Goal: Task Accomplishment & Management: Use online tool/utility

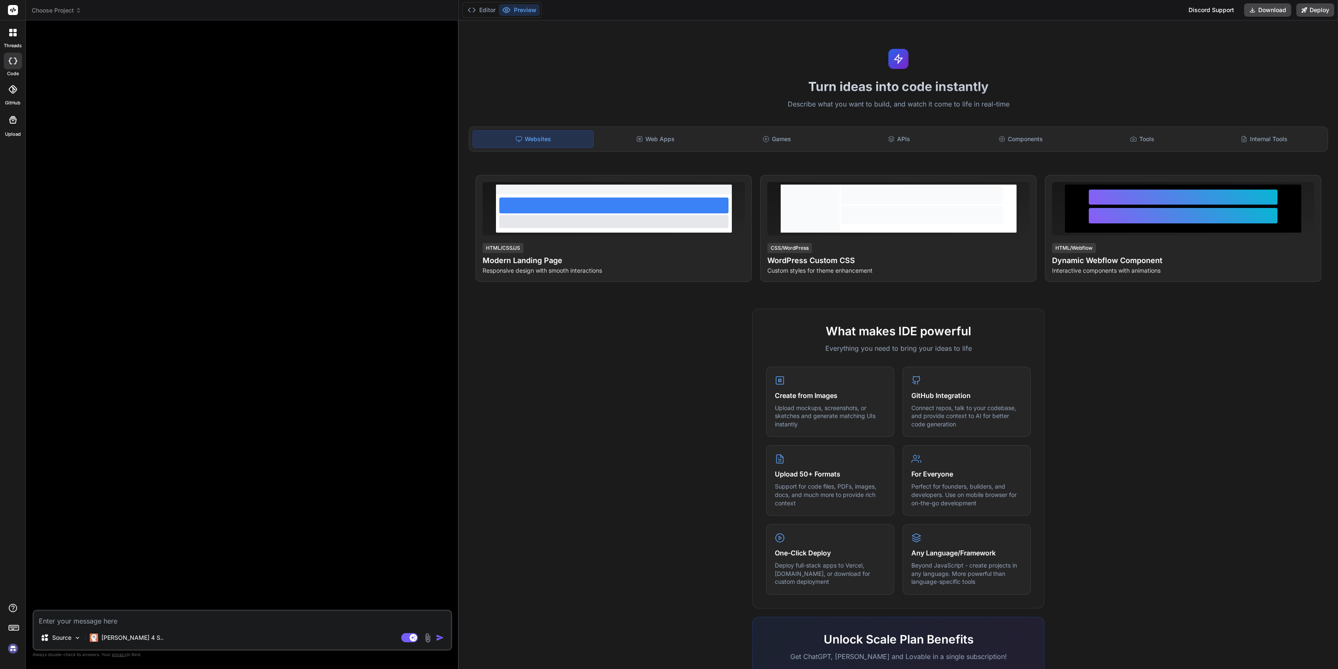
click at [12, 648] on img at bounding box center [13, 648] width 14 height 14
click at [64, 8] on span "Choose Project" at bounding box center [57, 10] width 50 height 8
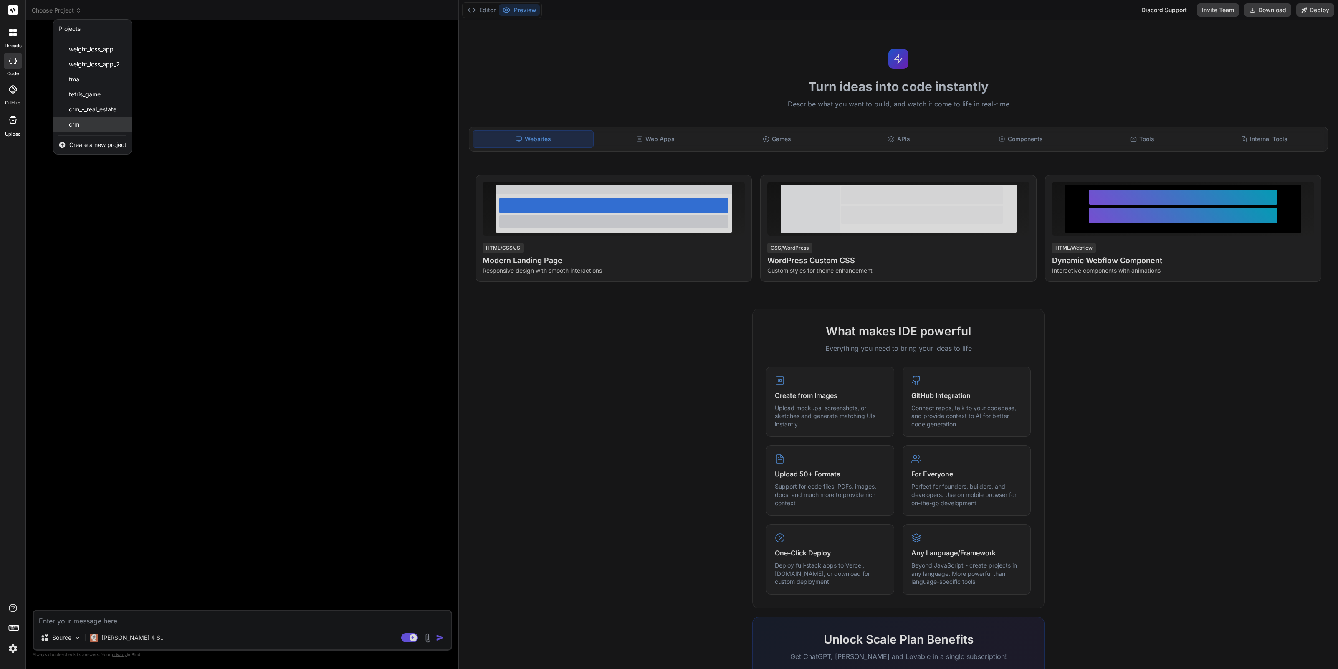
click at [86, 129] on div "crm" at bounding box center [92, 124] width 78 height 15
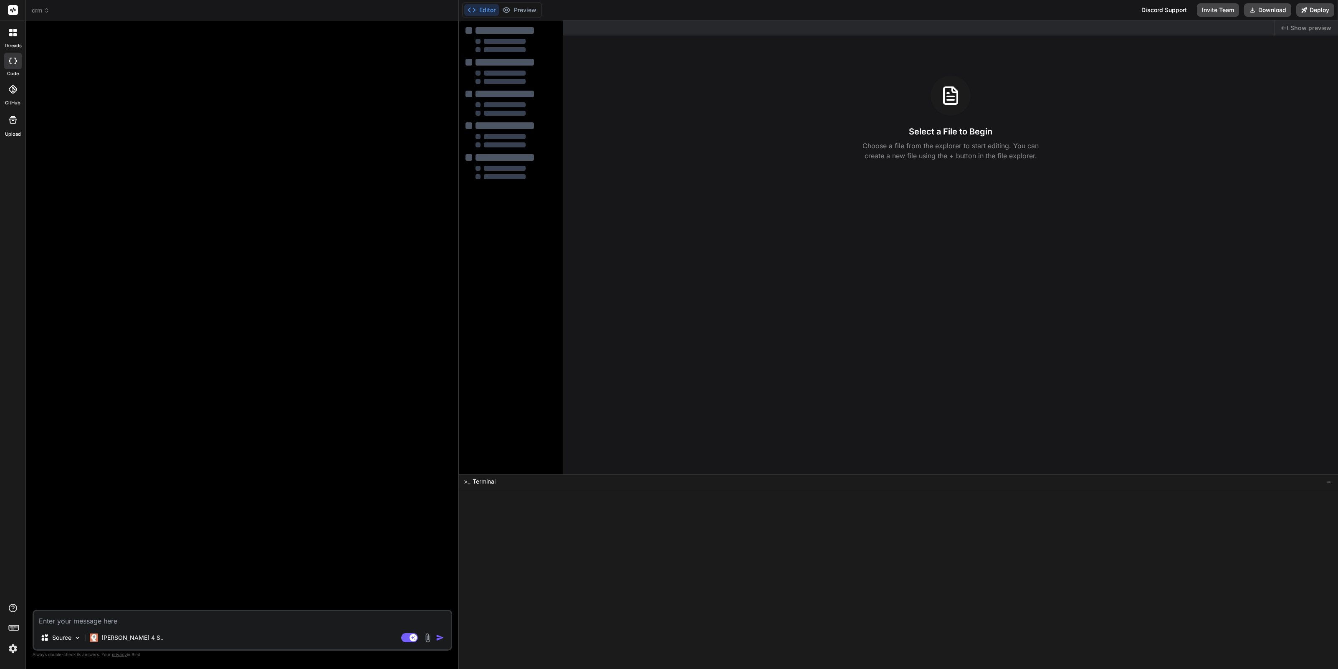
type textarea "x"
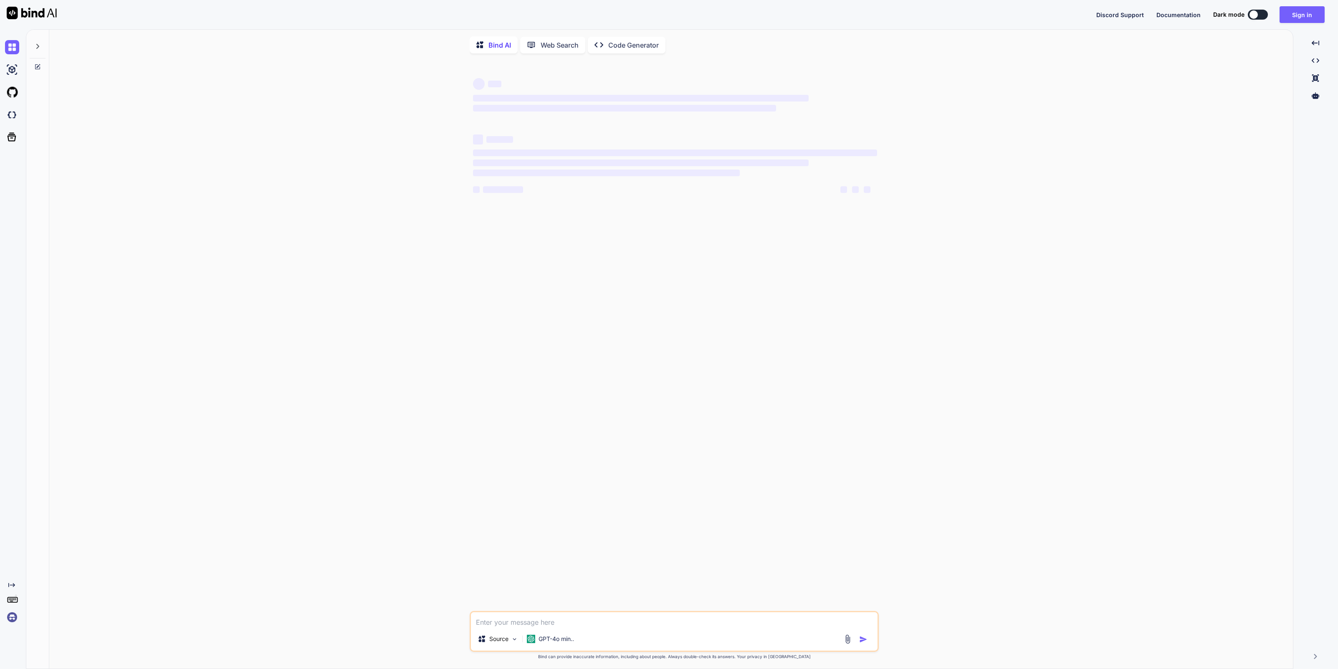
type textarea "x"
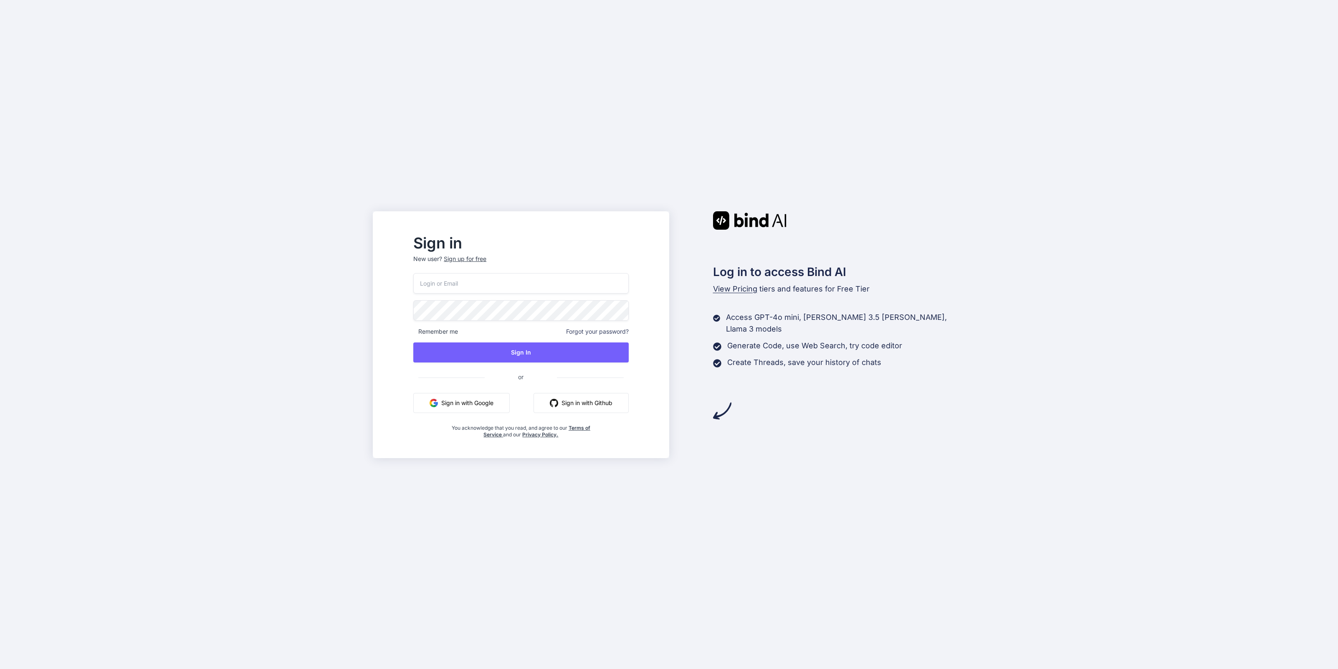
type input "seanhudsen@gmail.com"
click at [478, 403] on button "Sign in with Google" at bounding box center [461, 403] width 96 height 20
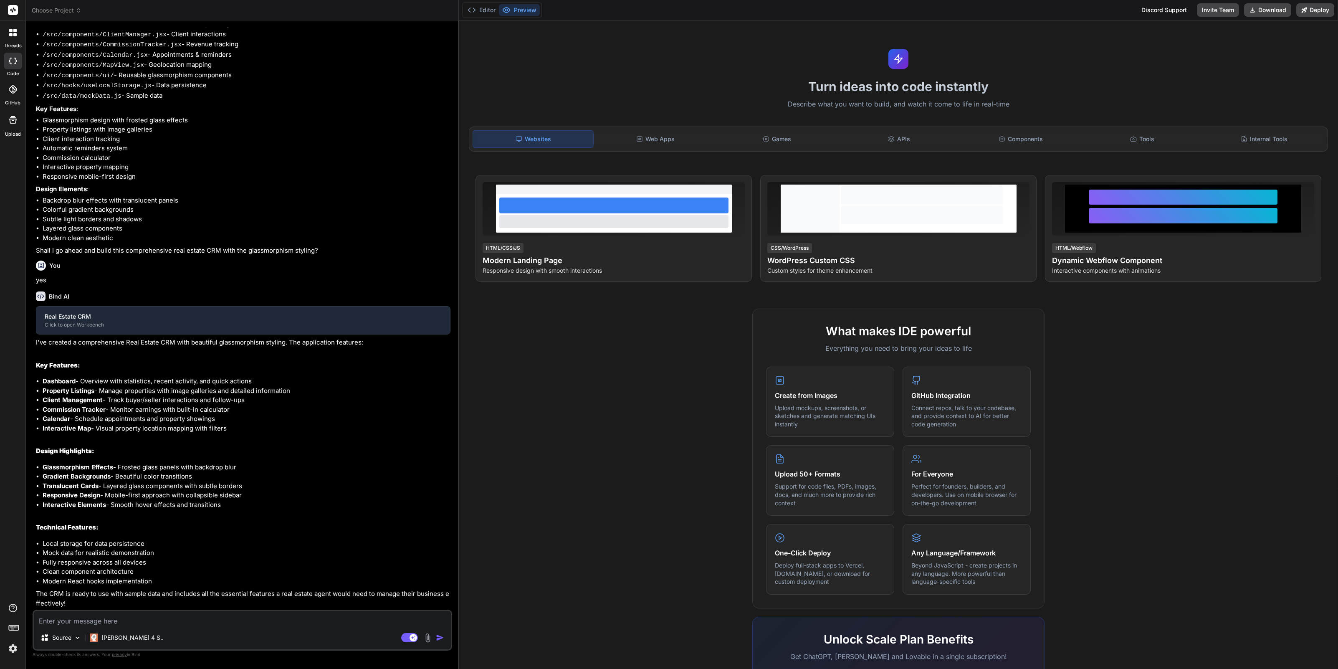
scroll to position [174, 0]
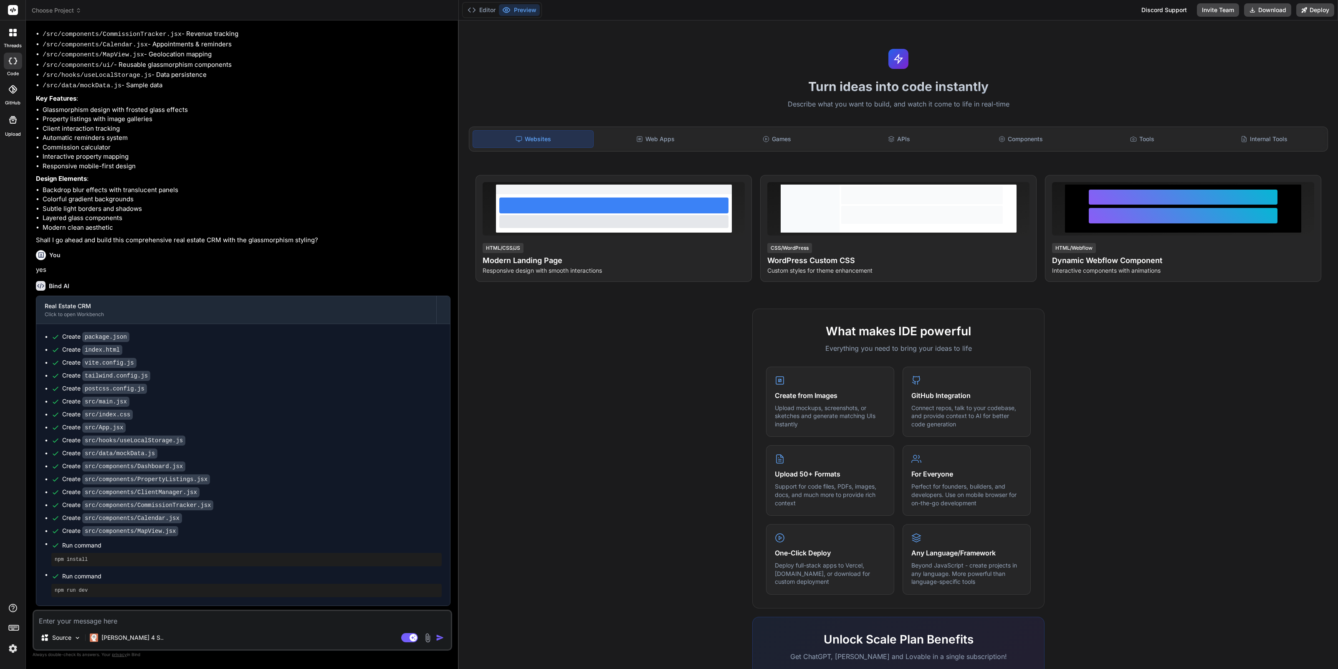
click at [69, 13] on span "Choose Project" at bounding box center [57, 10] width 50 height 8
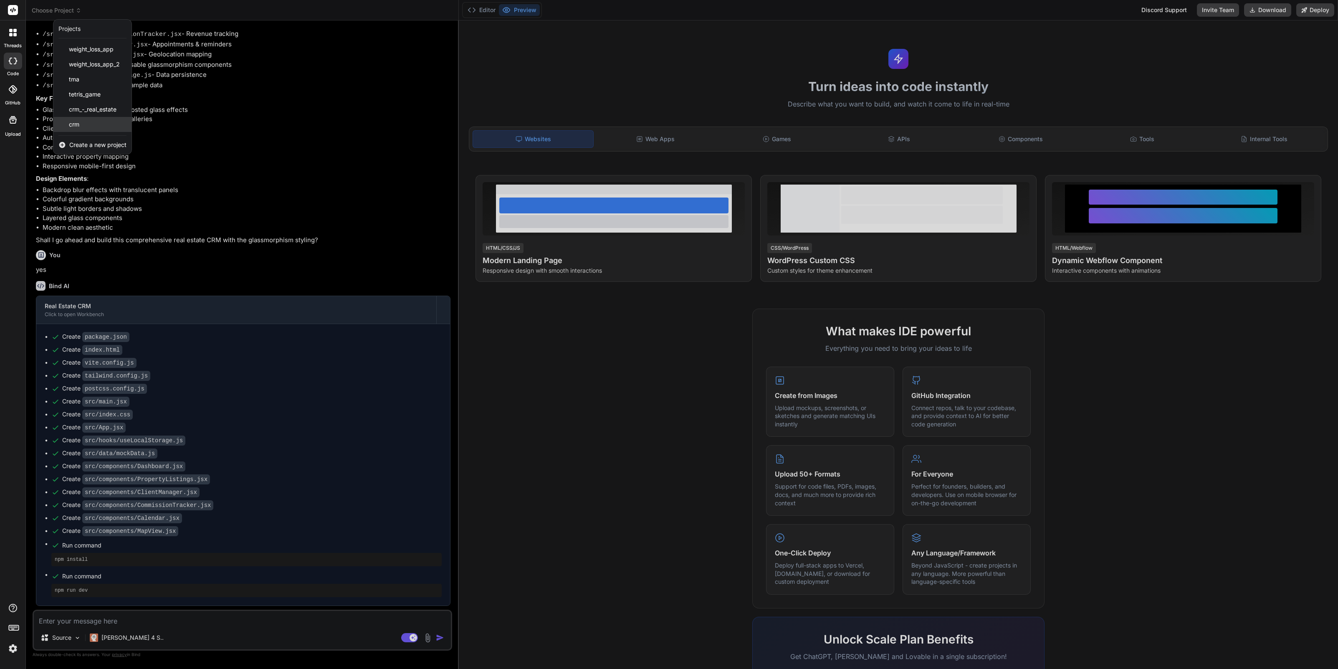
click at [71, 123] on span "crm" at bounding box center [74, 124] width 10 height 8
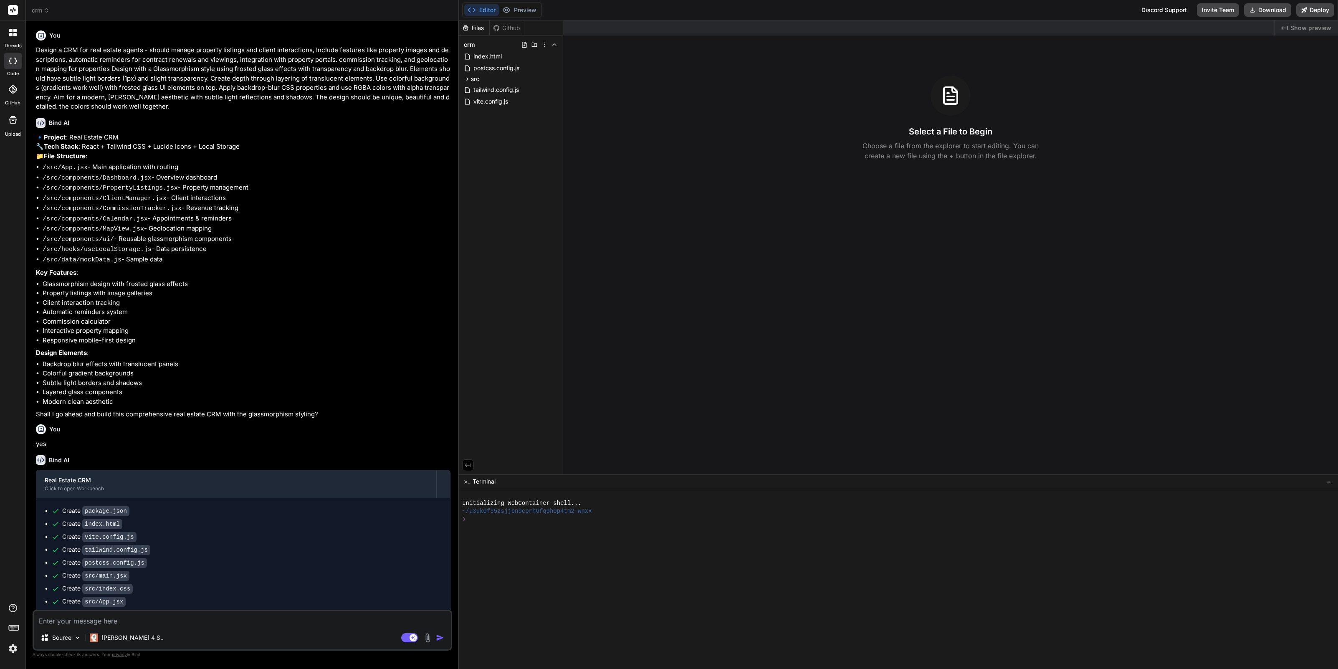
click at [1318, 30] on span "Show preview" at bounding box center [1311, 28] width 41 height 8
click at [43, 10] on span "crm" at bounding box center [41, 10] width 18 height 8
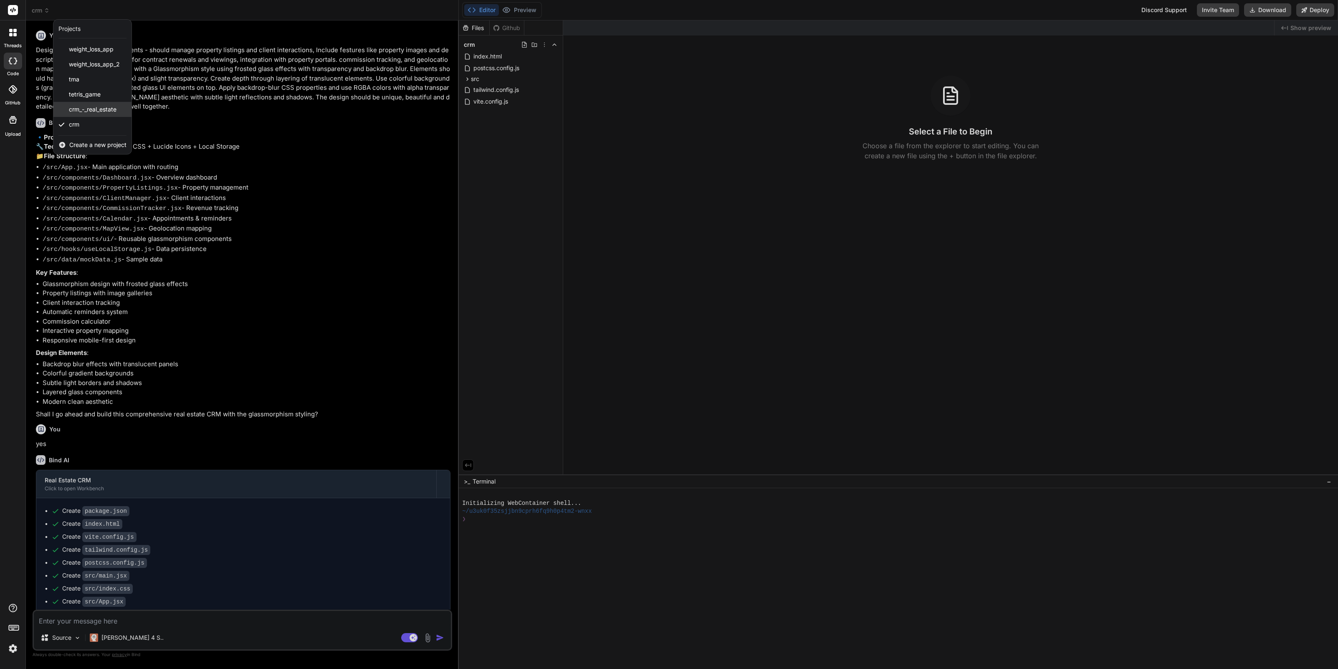
click at [84, 109] on span "crm_-_real_estate" at bounding box center [93, 109] width 48 height 8
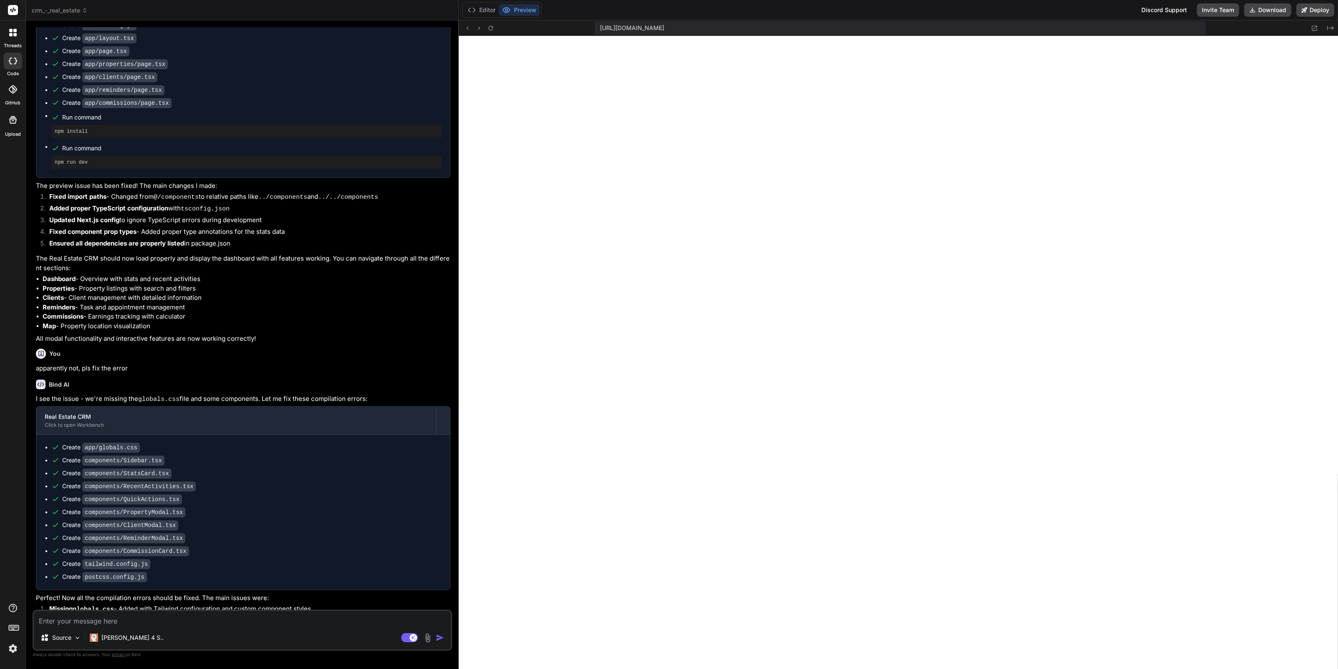
scroll to position [254, 0]
click at [493, 28] on icon at bounding box center [490, 28] width 7 height 7
click at [64, 10] on span "crm_-_real_estate" at bounding box center [60, 10] width 56 height 8
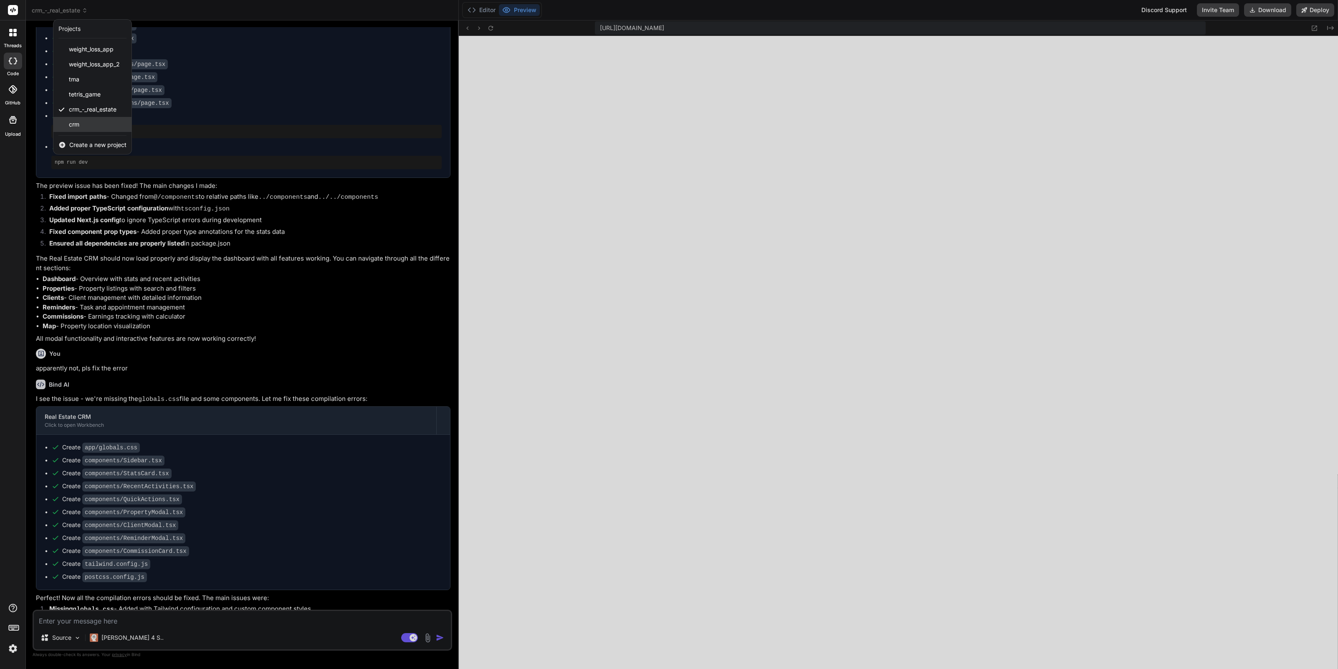
click at [88, 124] on div "crm" at bounding box center [92, 124] width 78 height 15
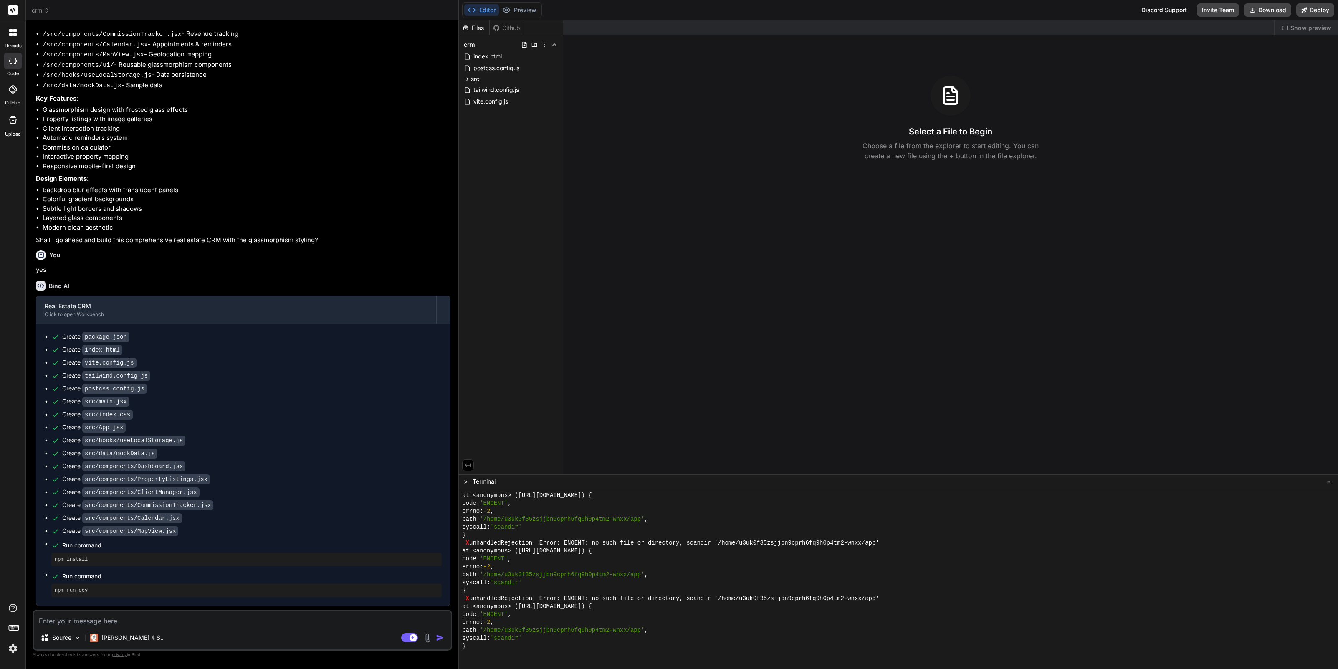
scroll to position [1960, 0]
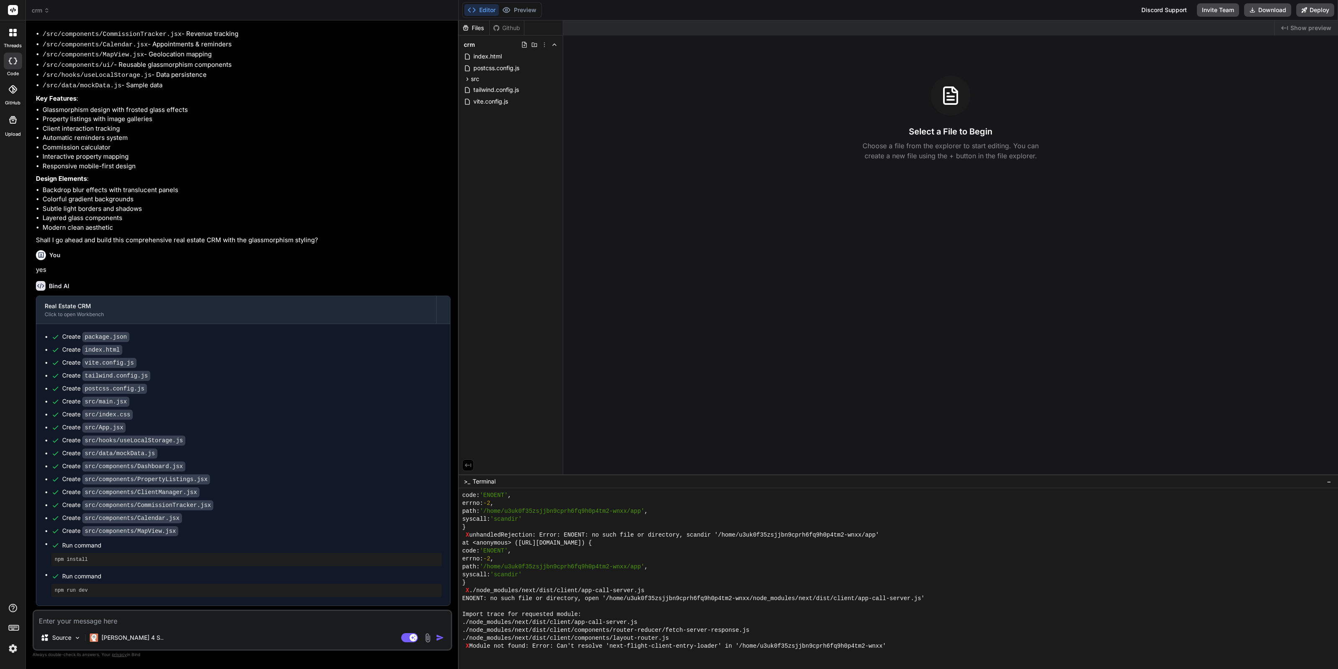
click at [46, 12] on icon at bounding box center [47, 11] width 6 height 6
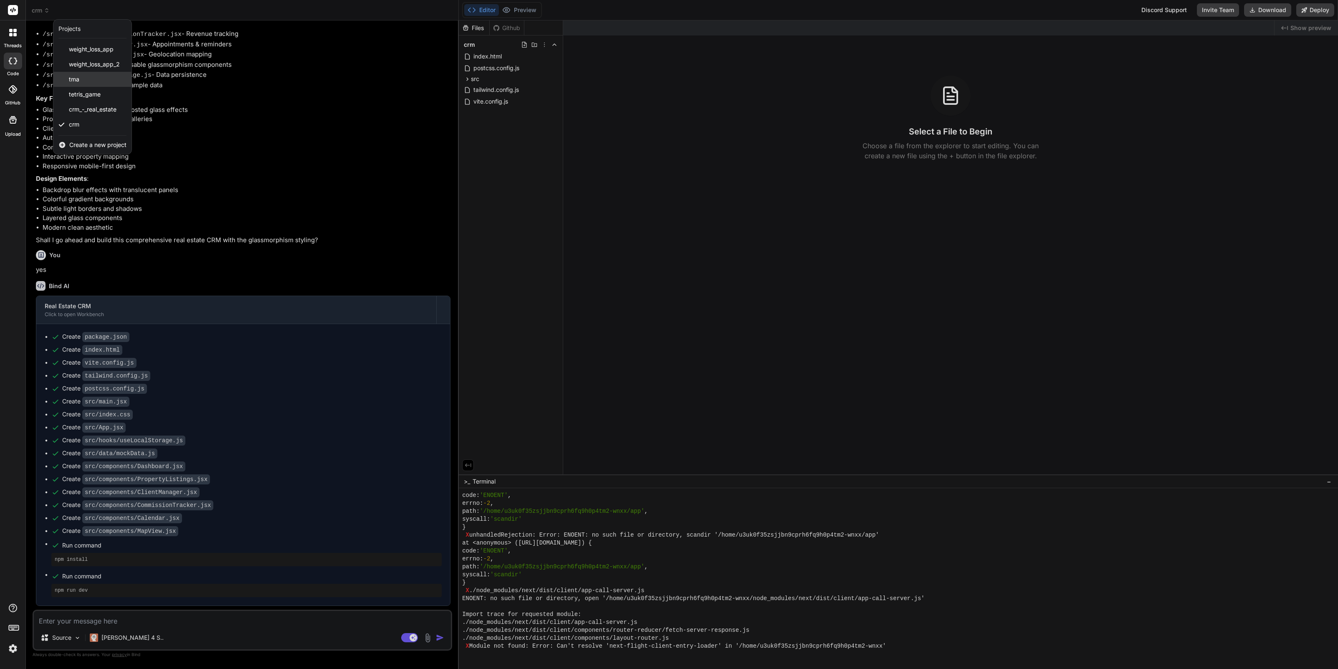
click at [92, 79] on div "tma" at bounding box center [92, 79] width 78 height 15
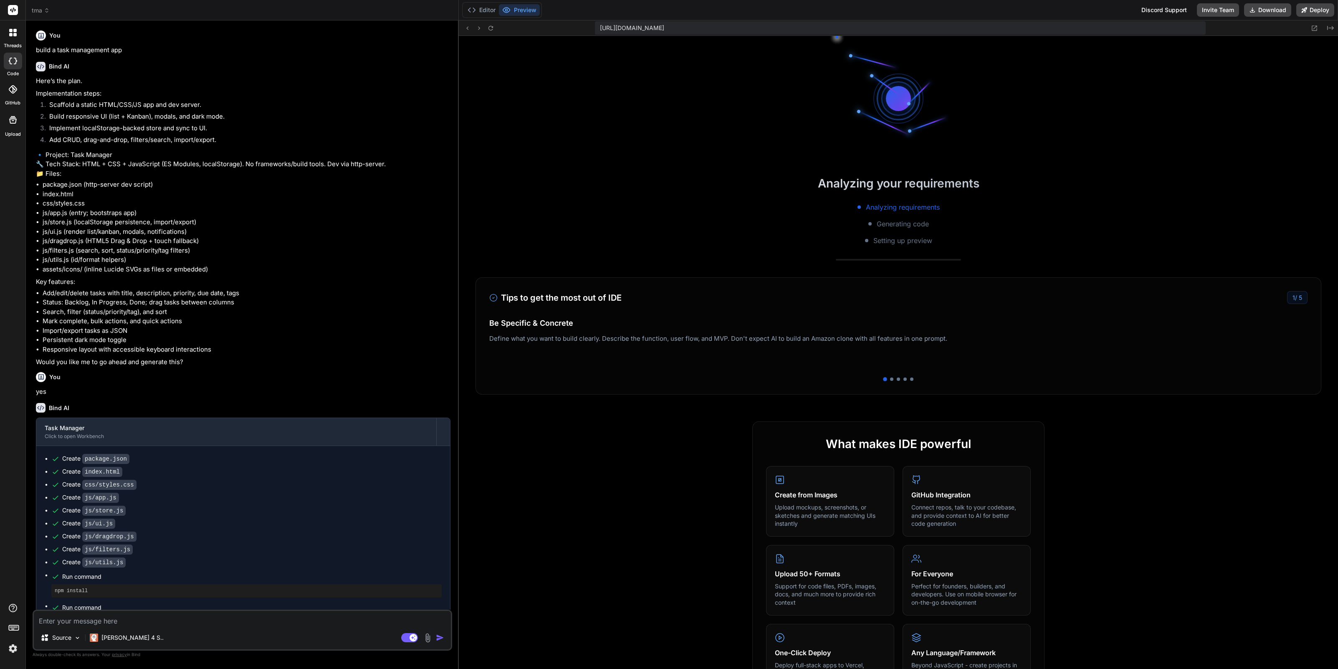
scroll to position [2808, 0]
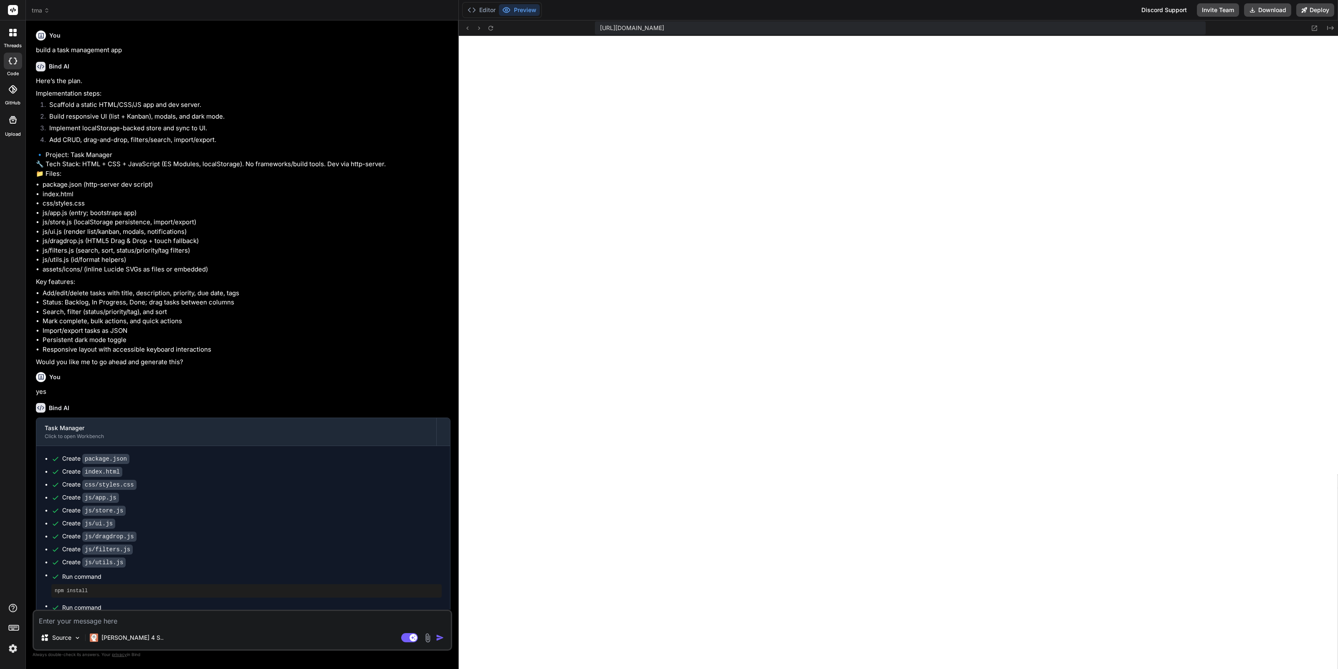
click at [44, 10] on icon at bounding box center [47, 11] width 6 height 6
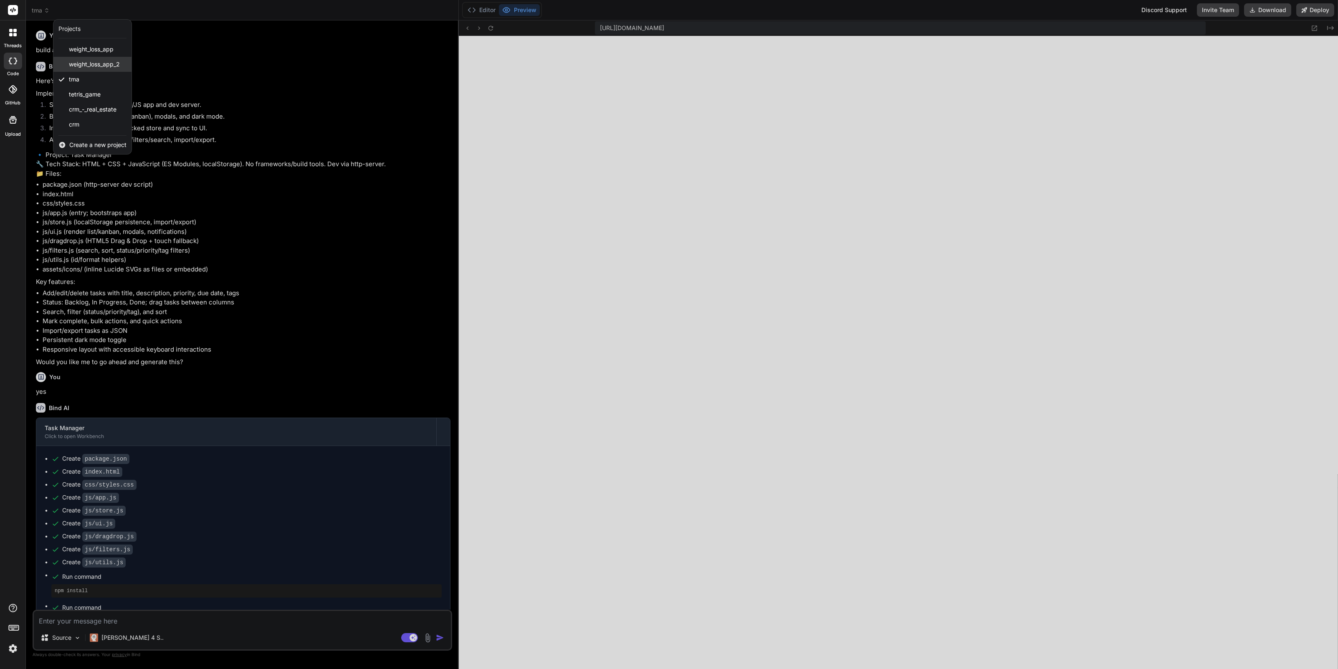
click at [99, 63] on span "weight_loss_app_2" at bounding box center [94, 64] width 51 height 8
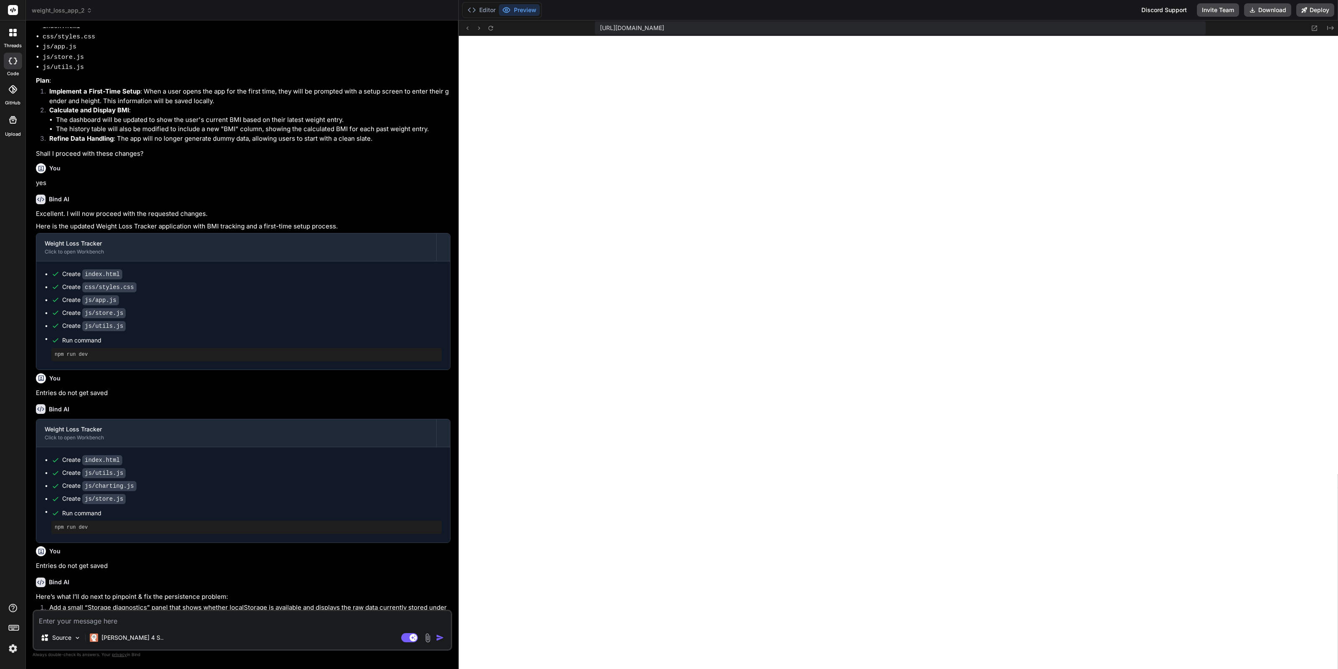
scroll to position [3705, 0]
click at [79, 10] on span "weight_loss_app_2" at bounding box center [62, 10] width 61 height 8
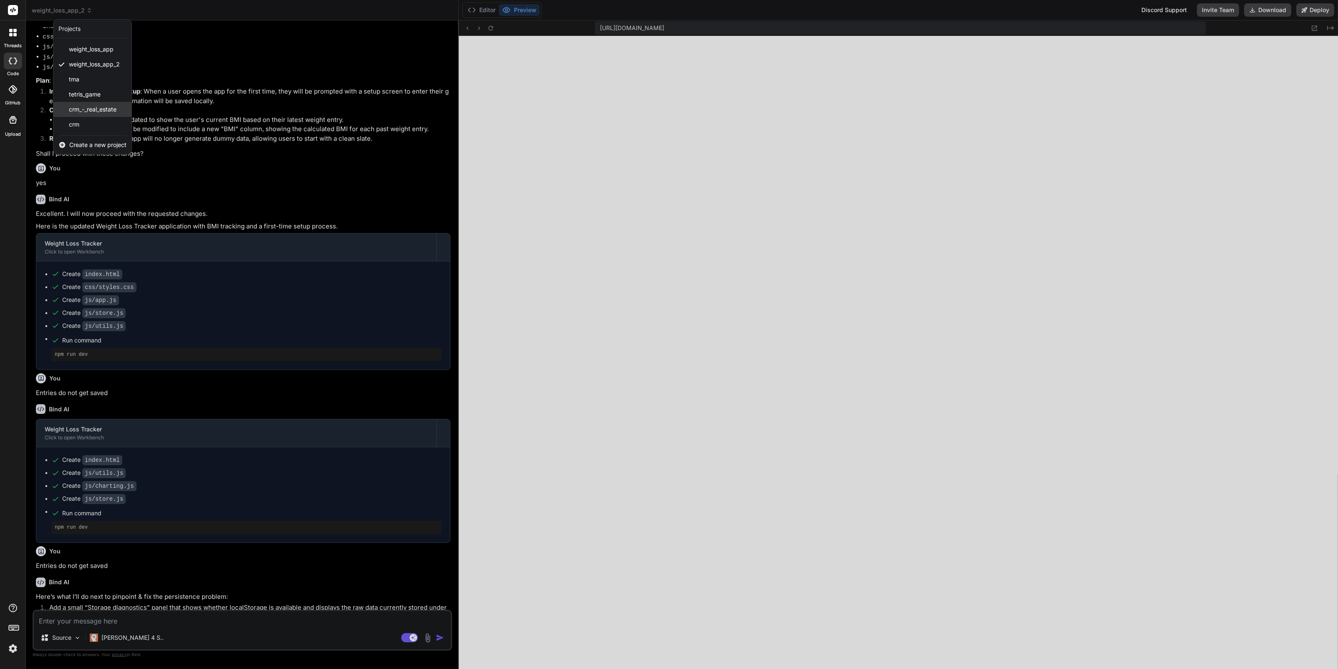
click at [110, 106] on span "crm_-_real_estate" at bounding box center [93, 109] width 48 height 8
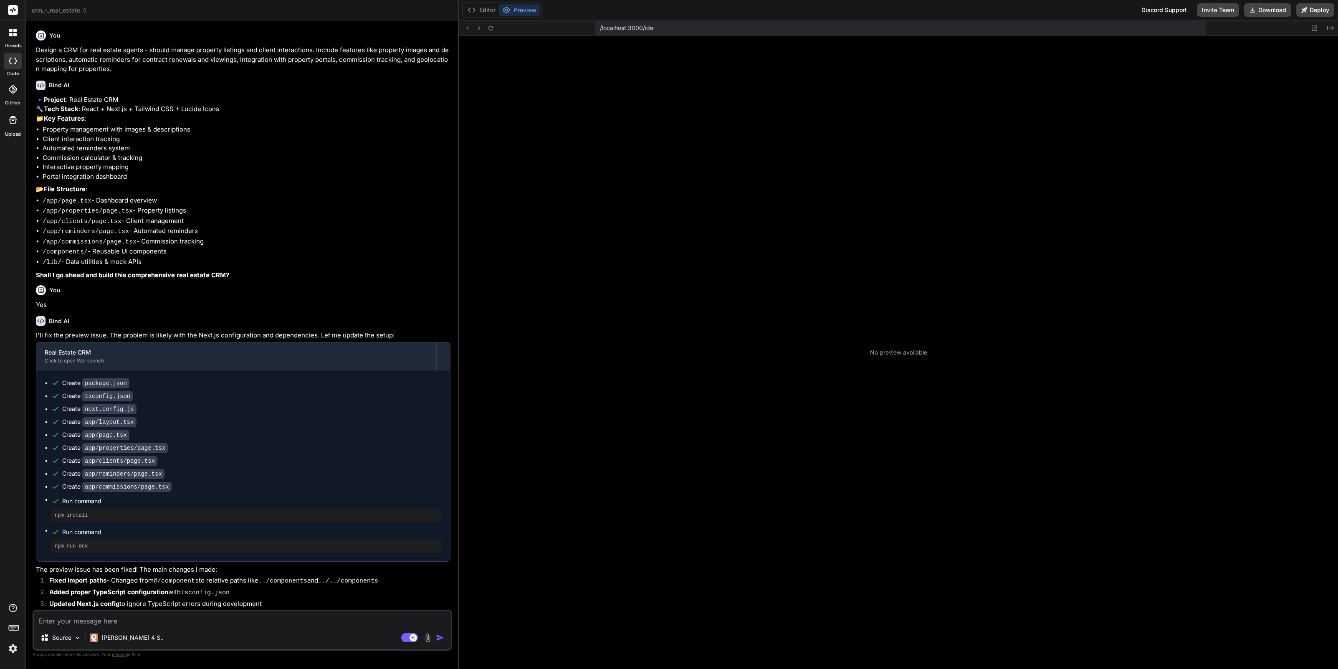
scroll to position [3816, 0]
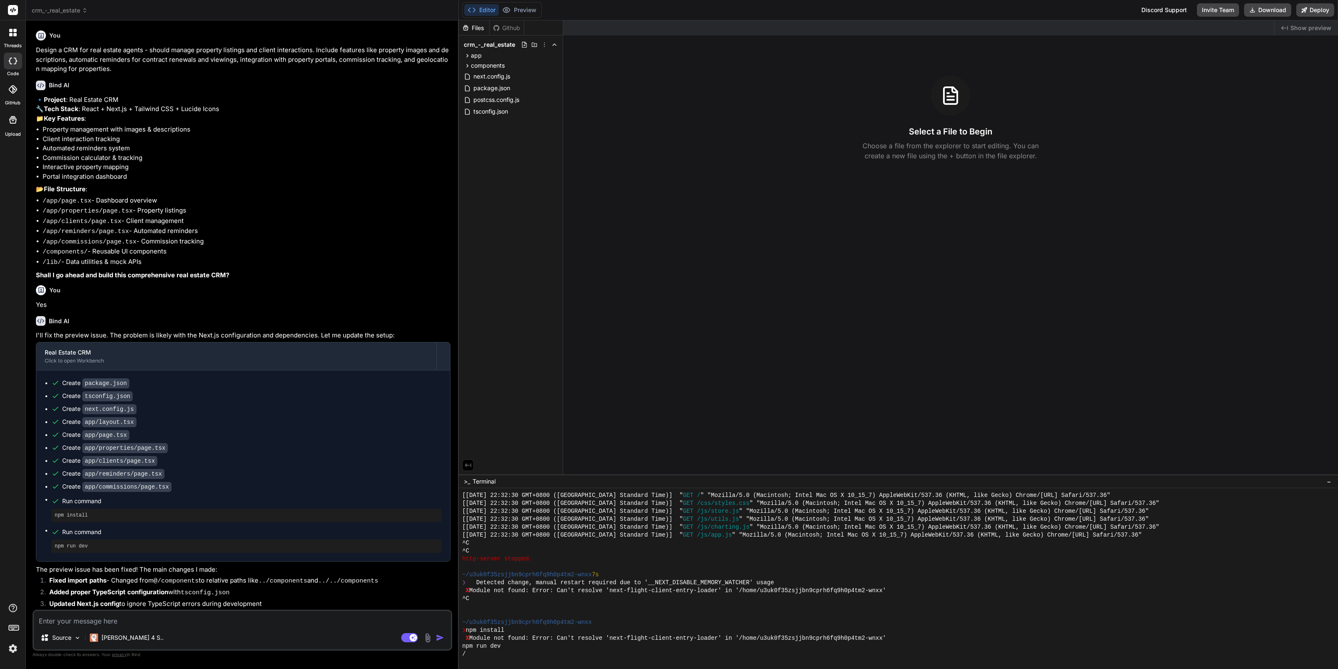
type textarea "x"
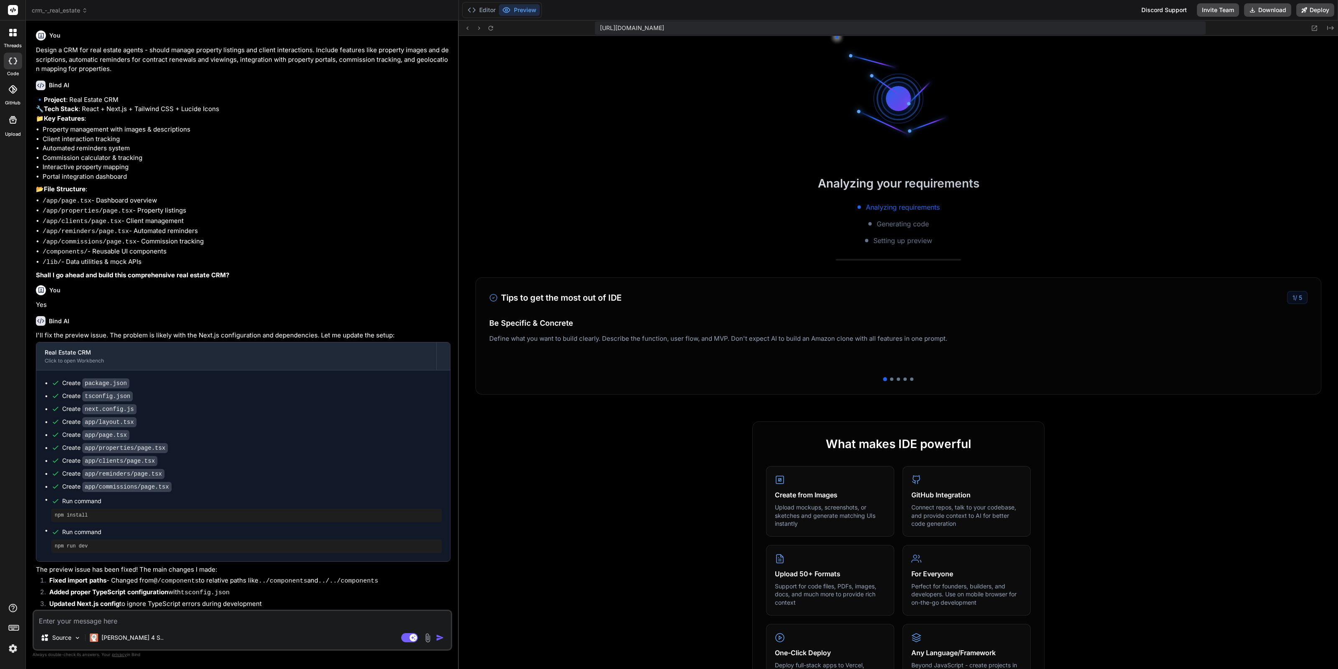
scroll to position [4125, 0]
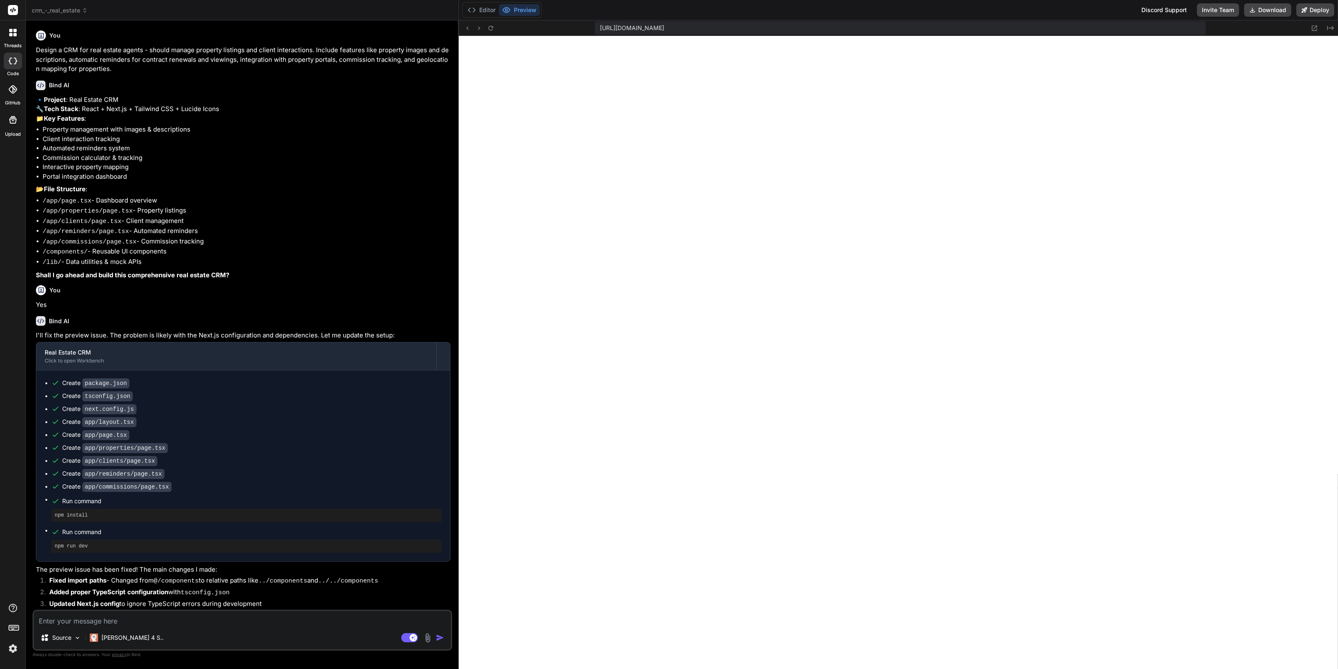
click at [71, 9] on span "crm_-_real_estate" at bounding box center [60, 10] width 56 height 8
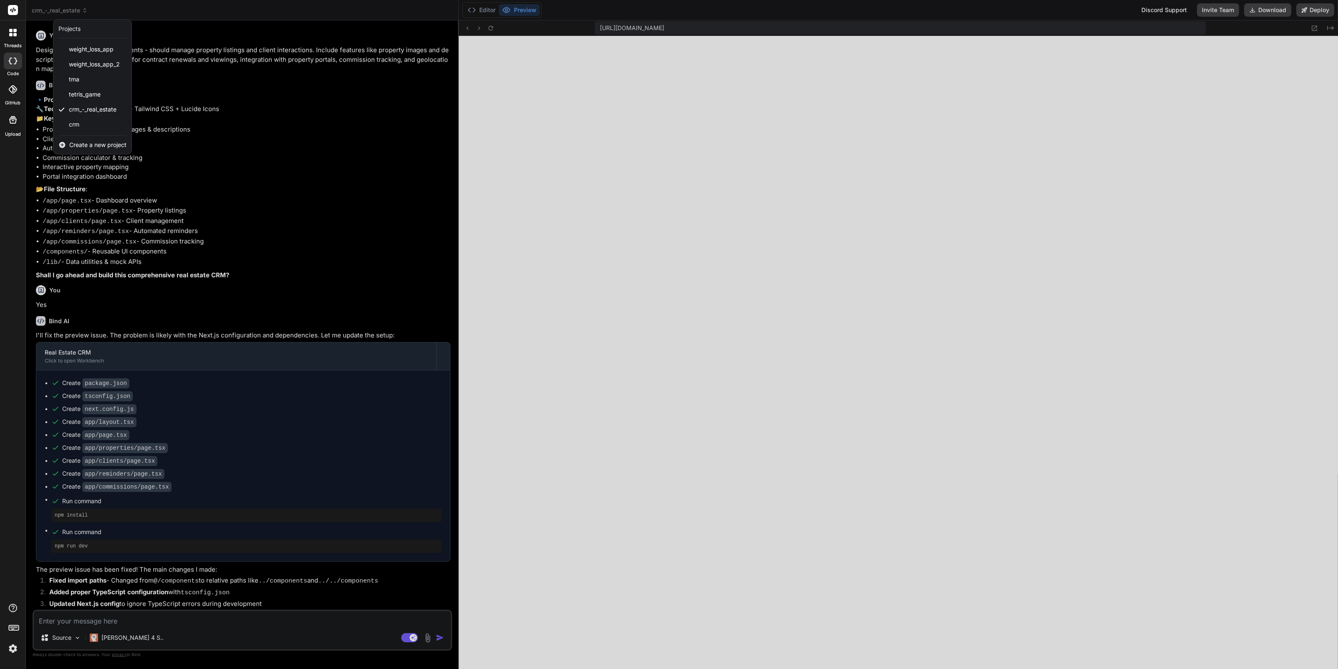
click at [79, 145] on span "Create a new project" at bounding box center [97, 145] width 57 height 8
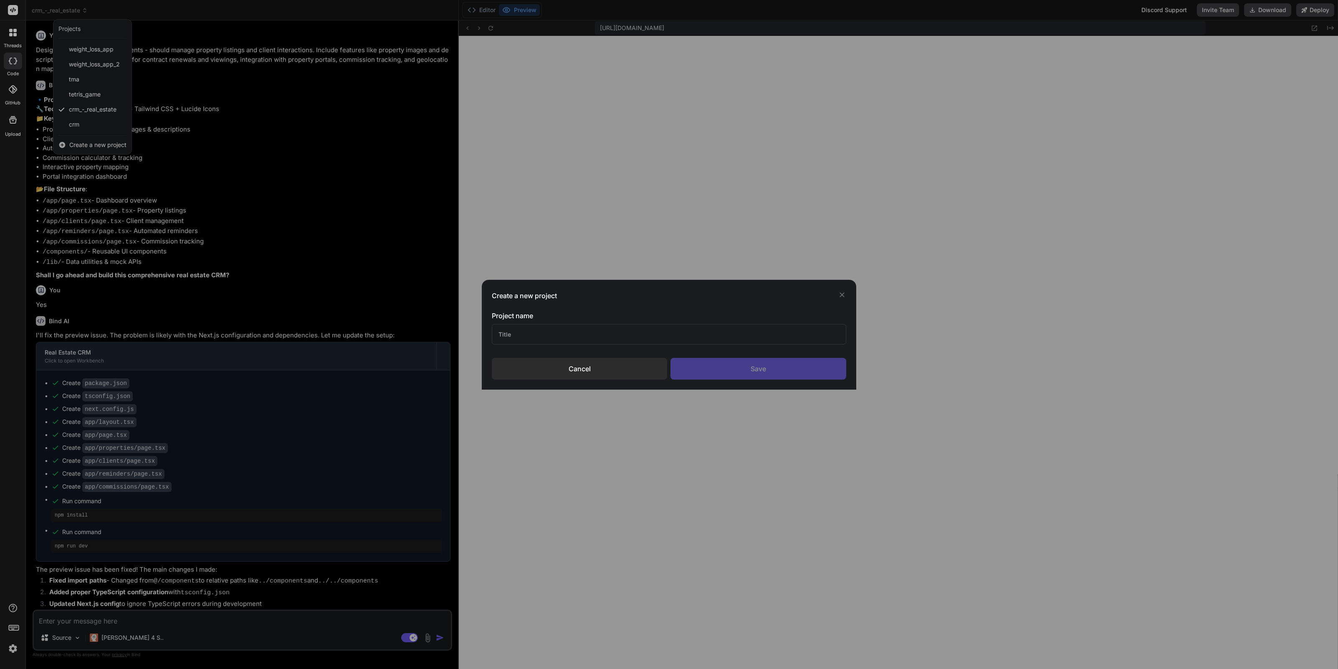
click at [577, 340] on input "text" at bounding box center [669, 334] width 355 height 20
type input "CRM Sep"
click at [738, 371] on div "Save" at bounding box center [759, 369] width 176 height 22
type textarea "x"
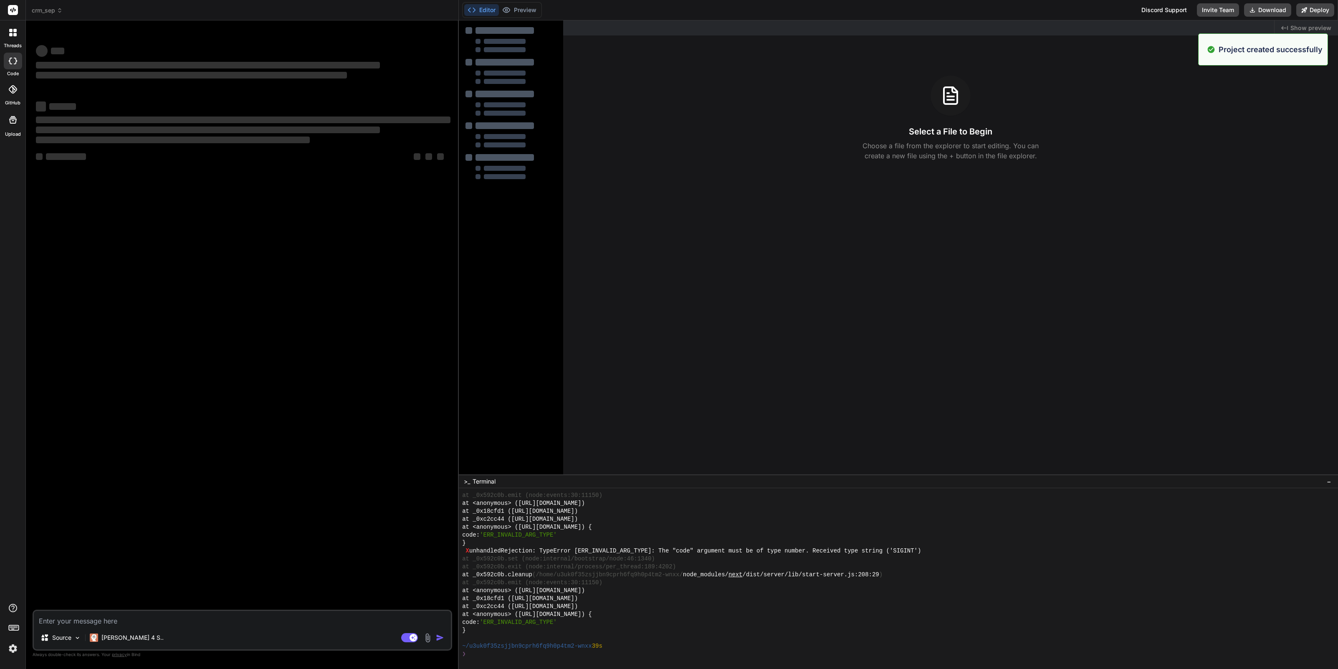
click at [111, 621] on textarea at bounding box center [242, 618] width 417 height 15
paste textarea "Design a CRM for real estate agents - should manage property listings and clien…"
type textarea "Design a CRM for real estate agents - should manage property listings and clien…"
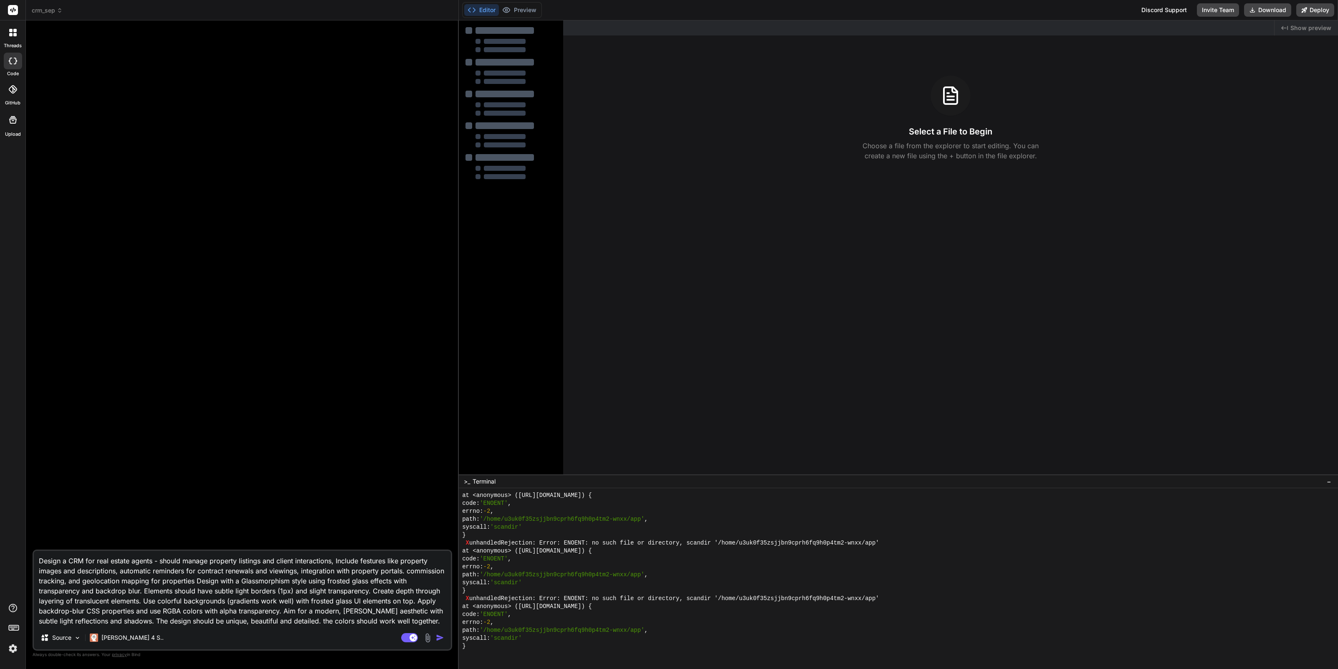
type textarea "x"
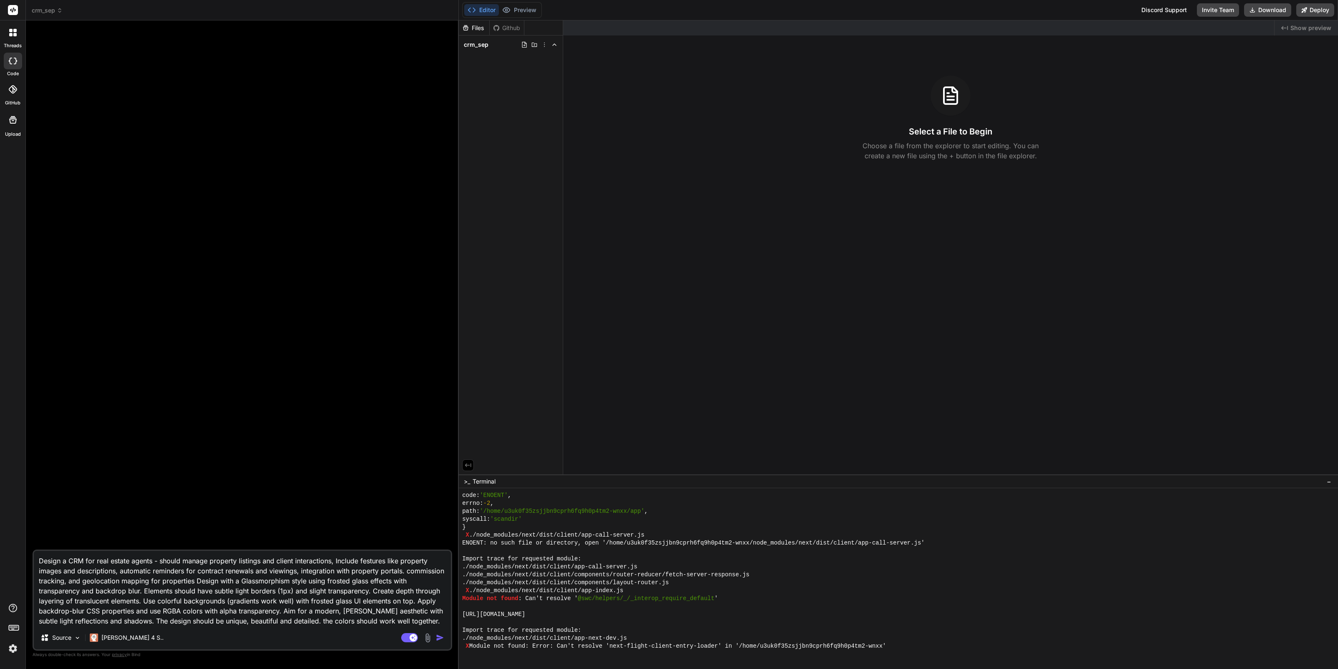
scroll to position [6775, 0]
type textarea "Design a CRM for real estate agents - should manage property listings and clien…"
click at [441, 639] on img "button" at bounding box center [440, 637] width 8 height 8
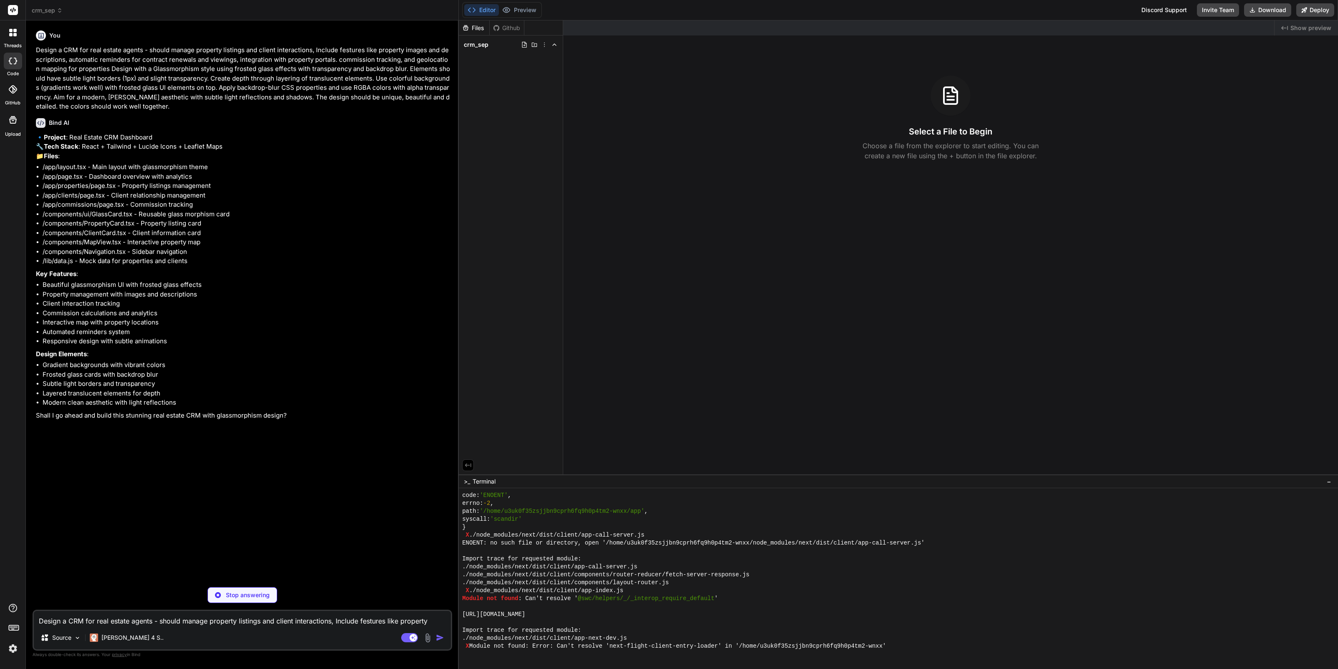
type textarea "x"
click at [305, 622] on textarea "Design a CRM for real estate agents - should manage property listings and clien…" at bounding box center [242, 618] width 417 height 15
type textarea "Y"
type textarea "x"
type textarea "Ye"
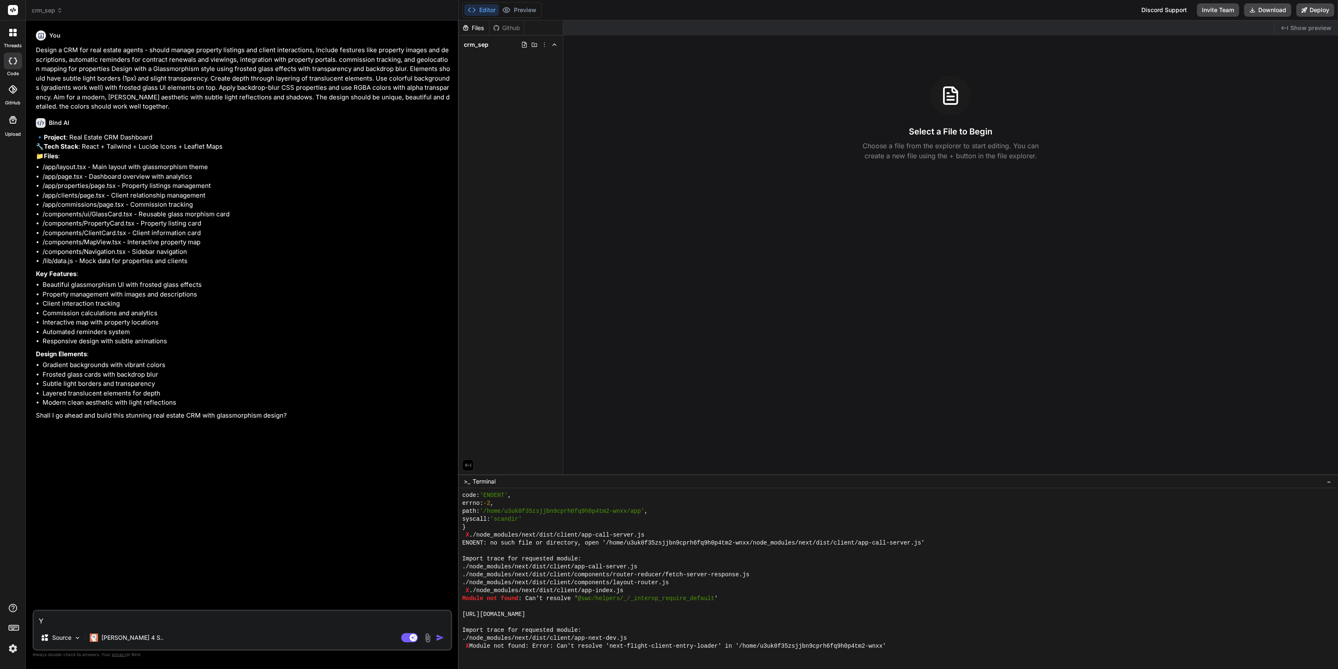
type textarea "x"
type textarea "Yes"
type textarea "x"
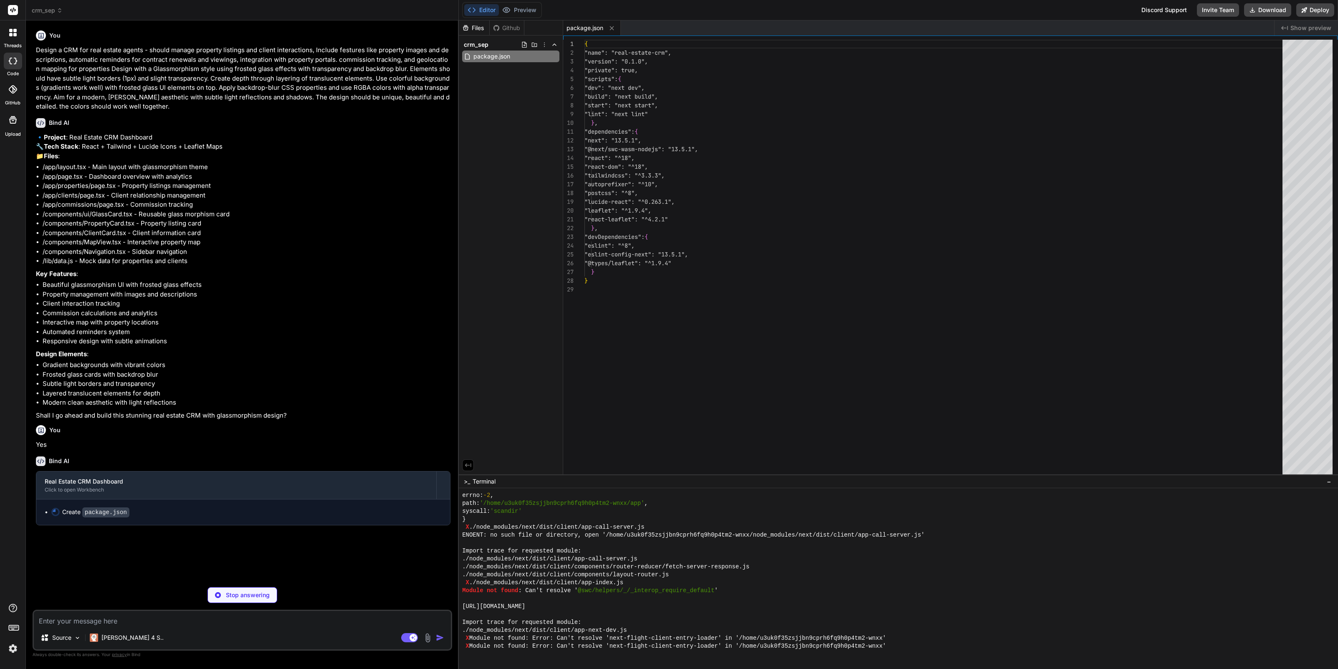
scroll to position [6791, 0]
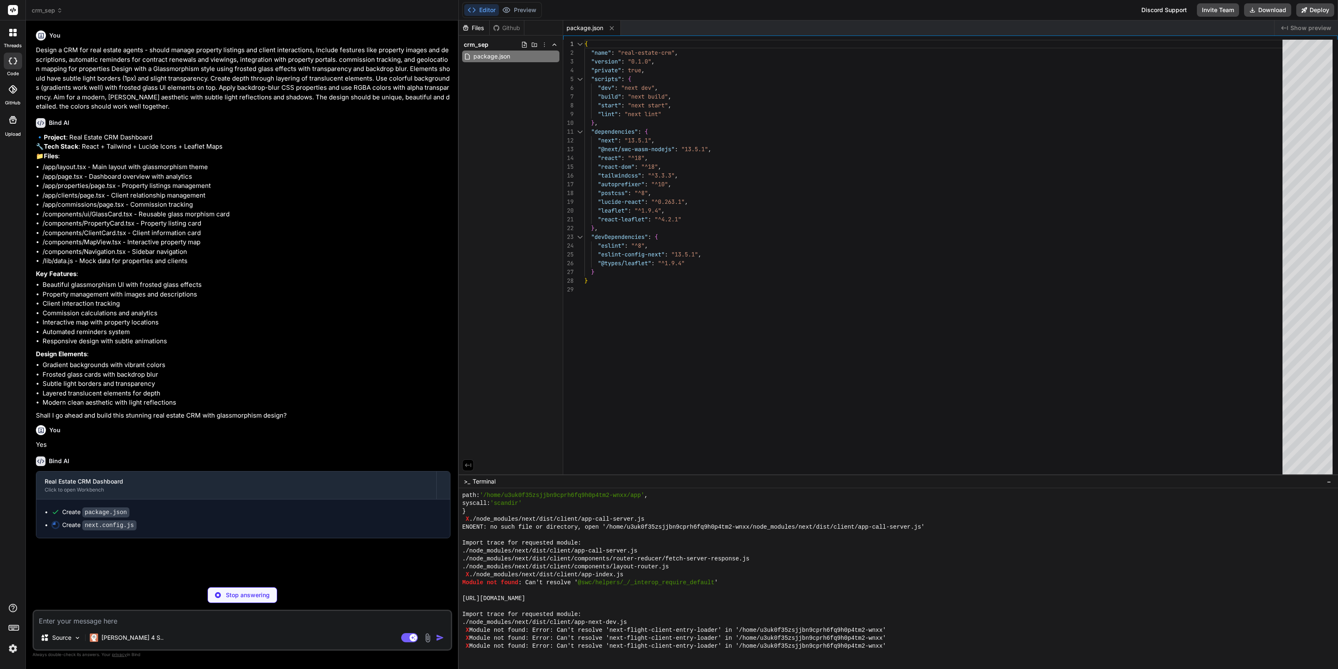
type textarea "x"
type textarea "module.exports = nextConfig"
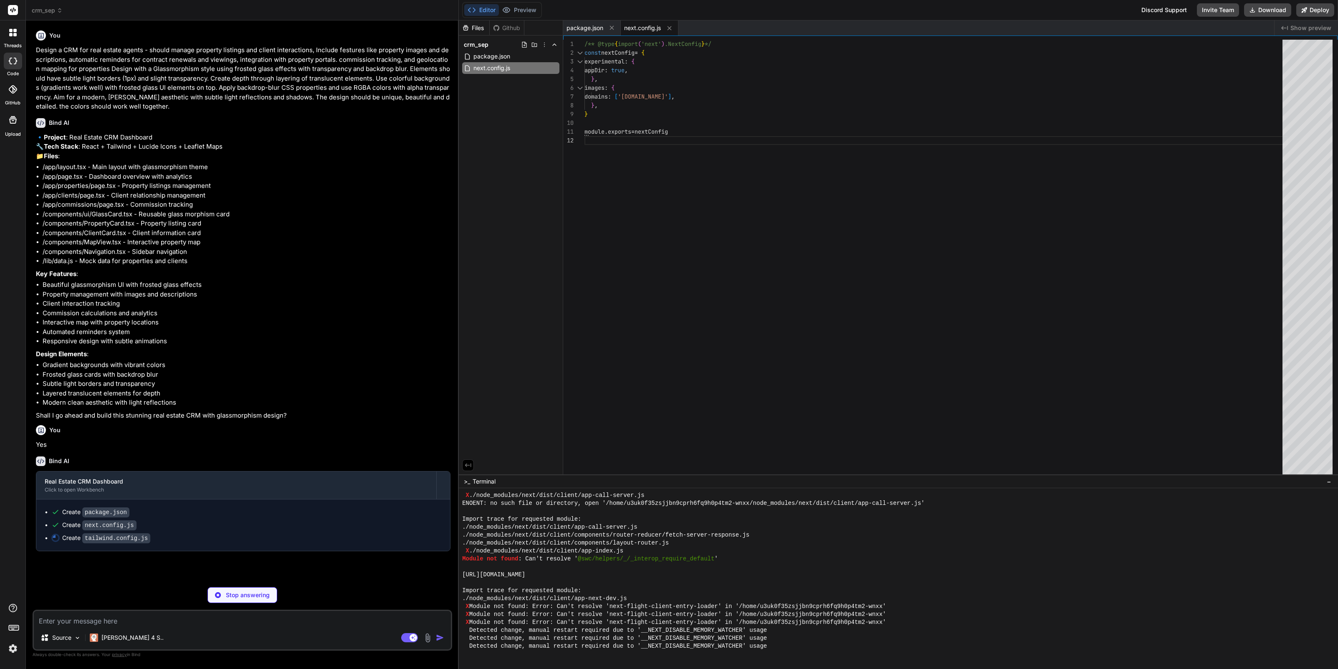
type textarea "x"
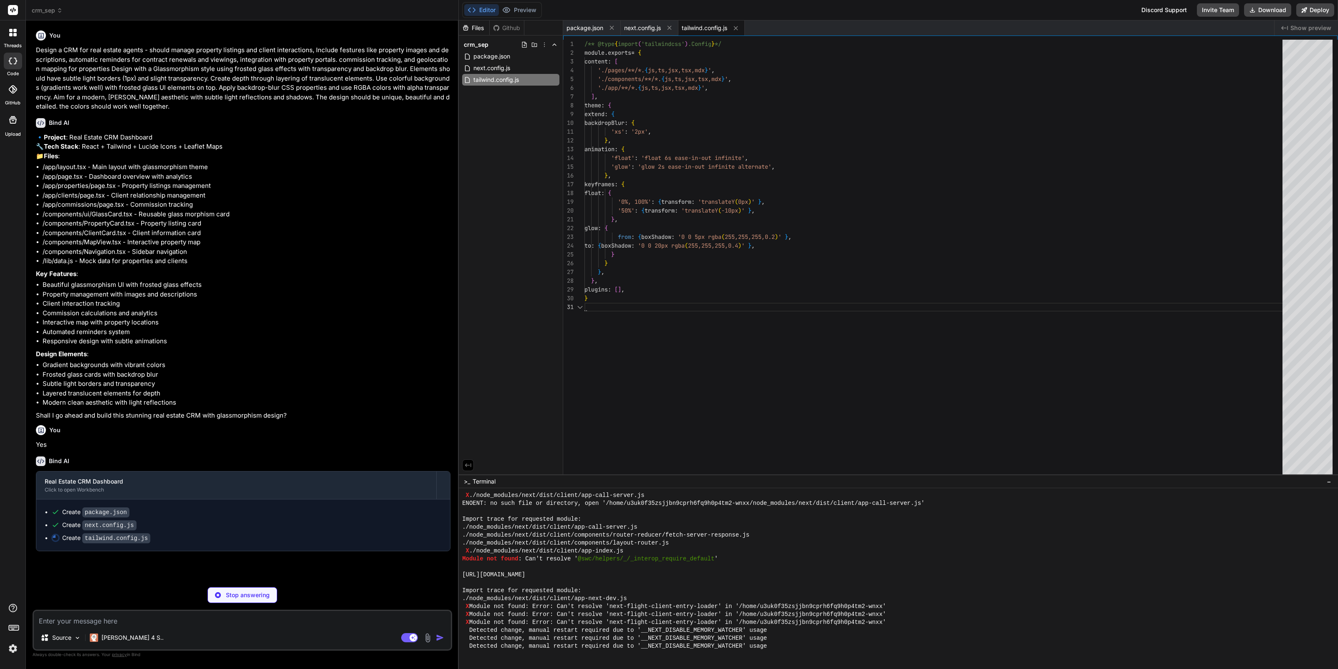
scroll to position [0, 0]
type textarea "x"
type textarea "module.exports = { plugins: { tailwindcss: {}, autoprefixer: {}, }, }"
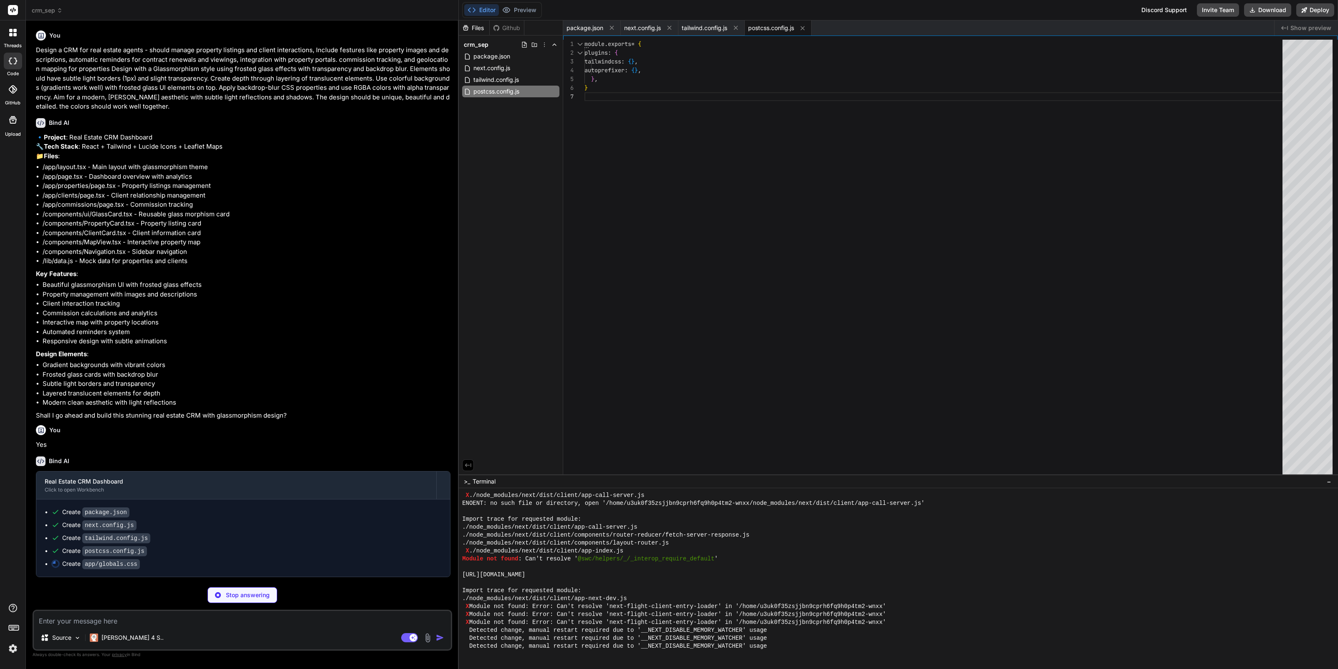
type textarea "x"
type textarea "backdrop-filter: blur(8px); -webkit-backdrop-filter: blur(8px); border: 1px sol…"
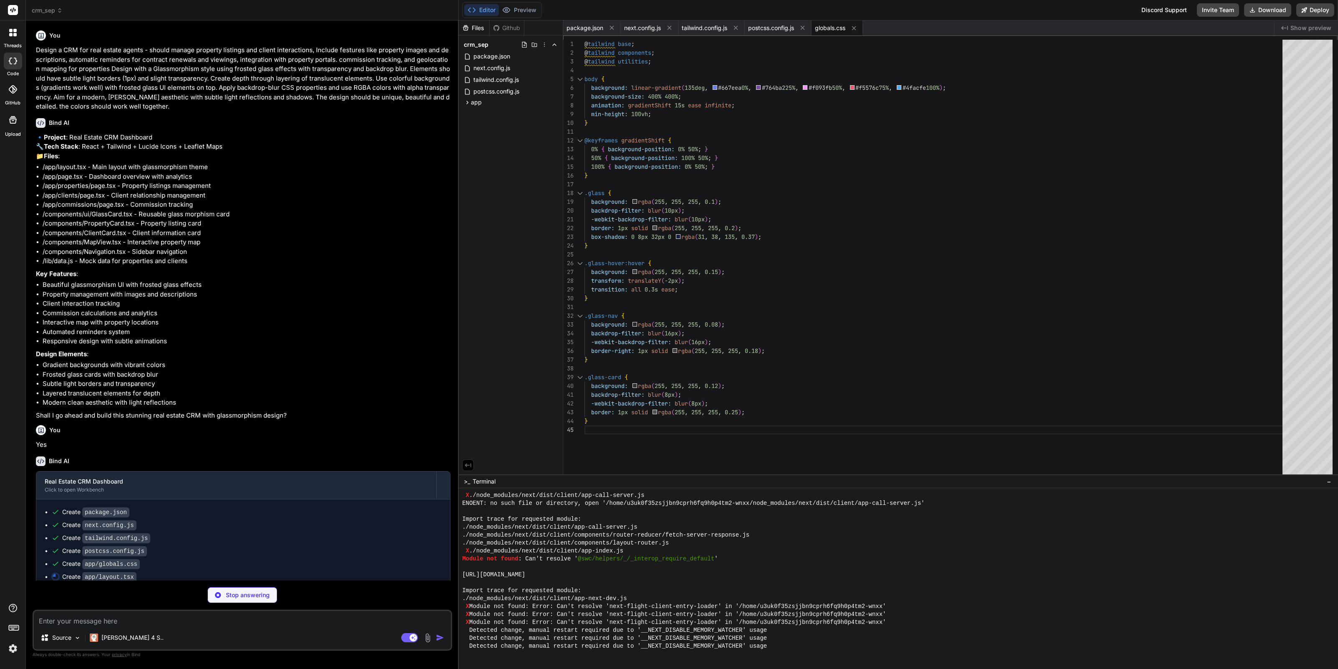
type textarea "x"
type textarea "}"
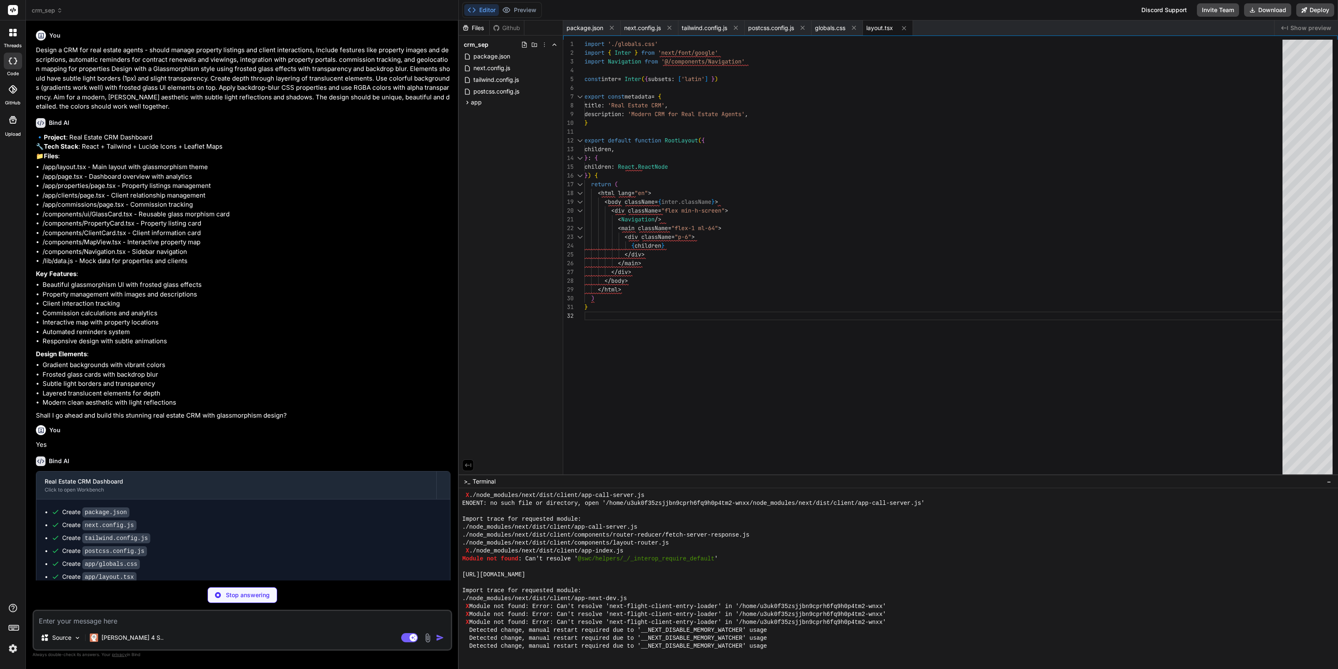
type textarea "x"
type textarea "</div> </nav> ) }"
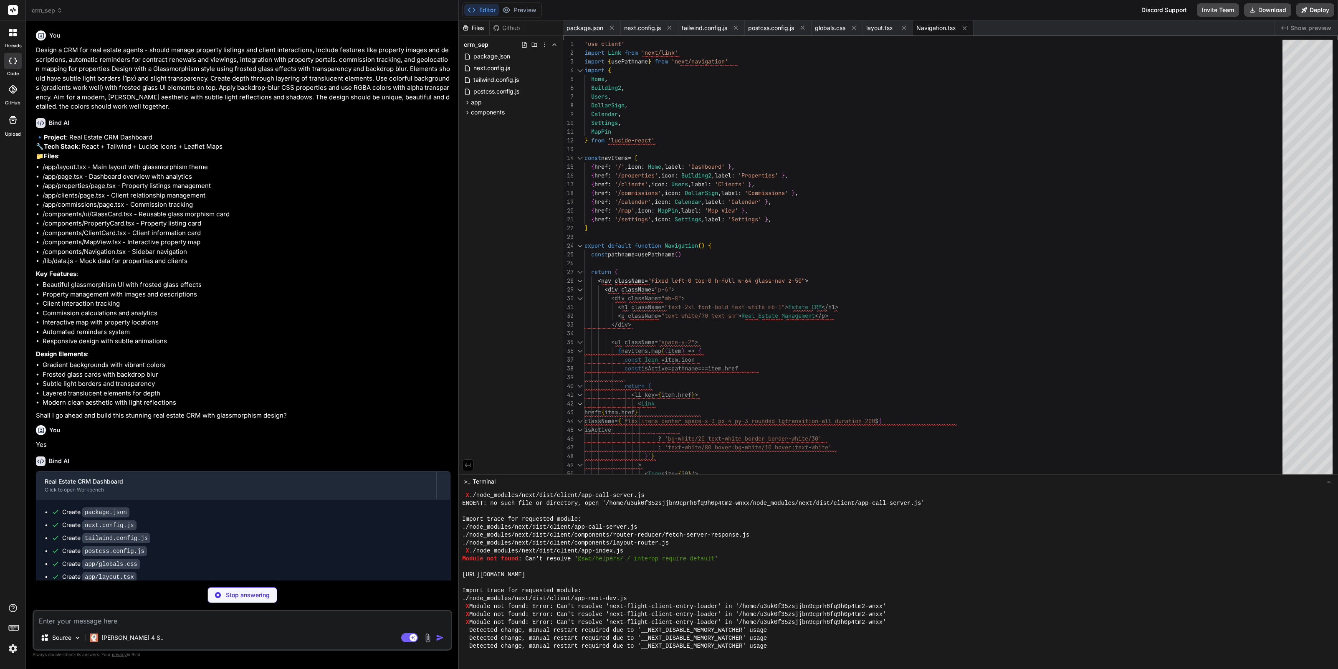
type textarea "x"
type textarea "</div> ) }"
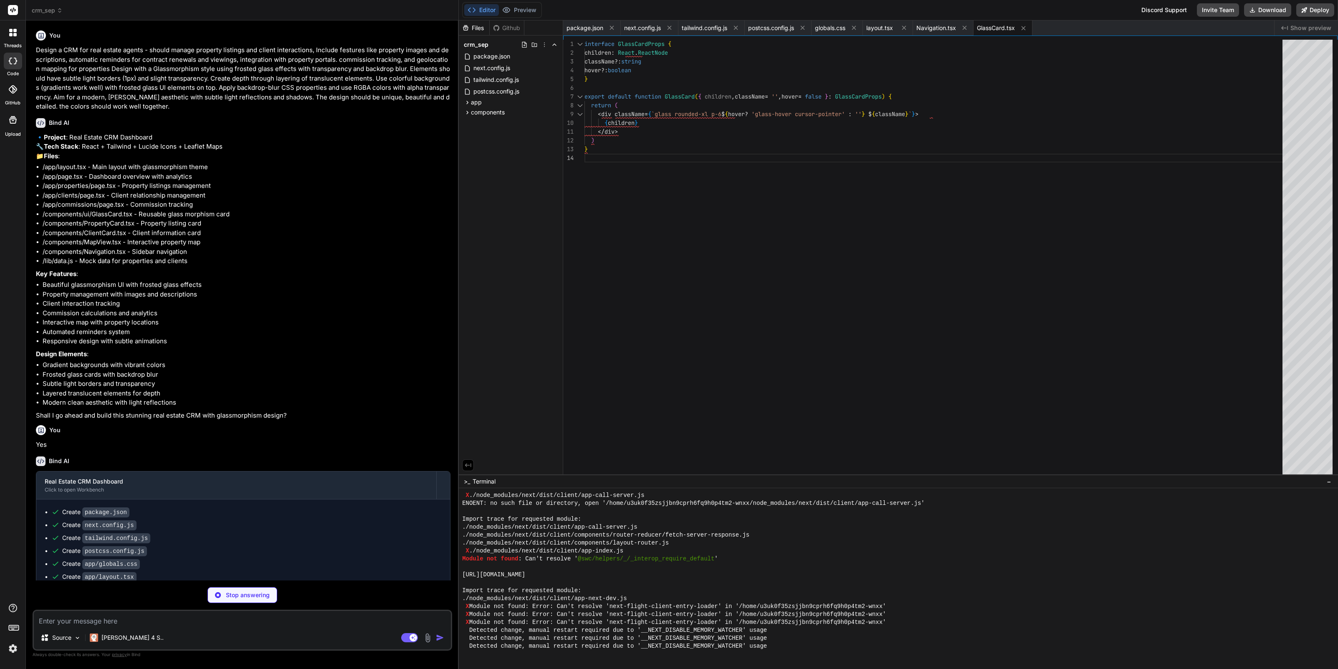
scroll to position [7934, 0]
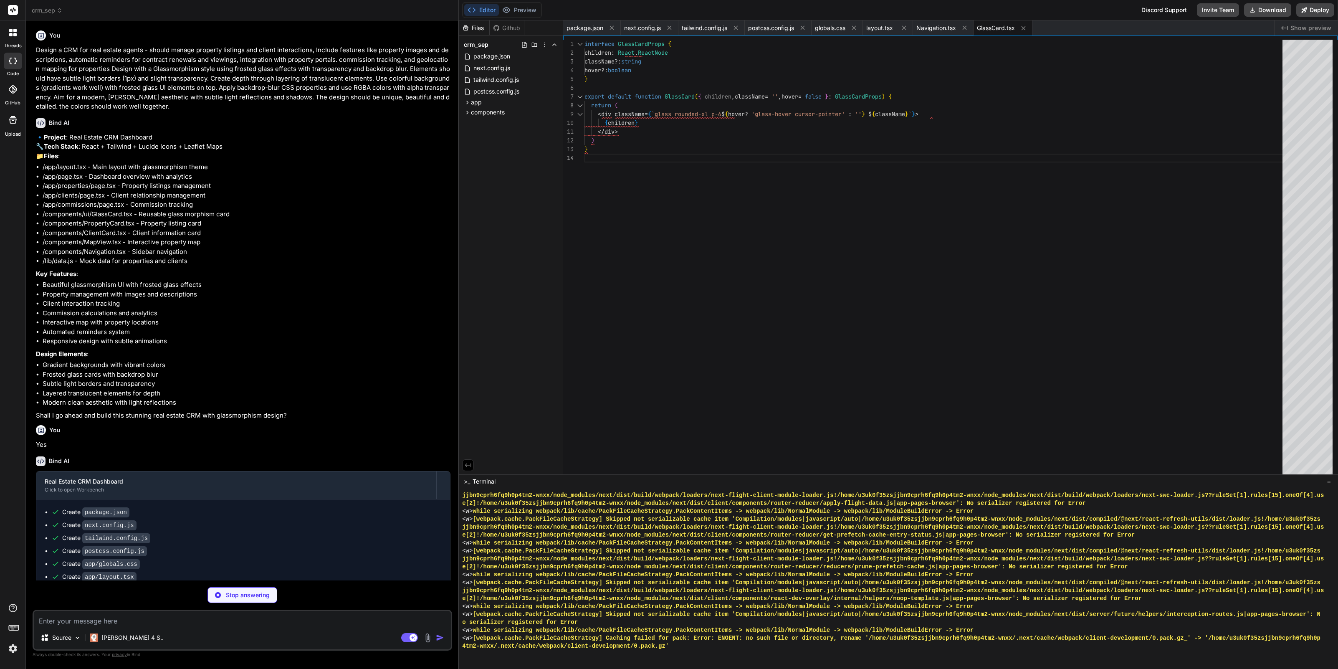
type textarea "x"
type textarea "id: 3, type: "Follow-up Call", clientName: "Emily Rodriguez", dueDate: "2024-01…"
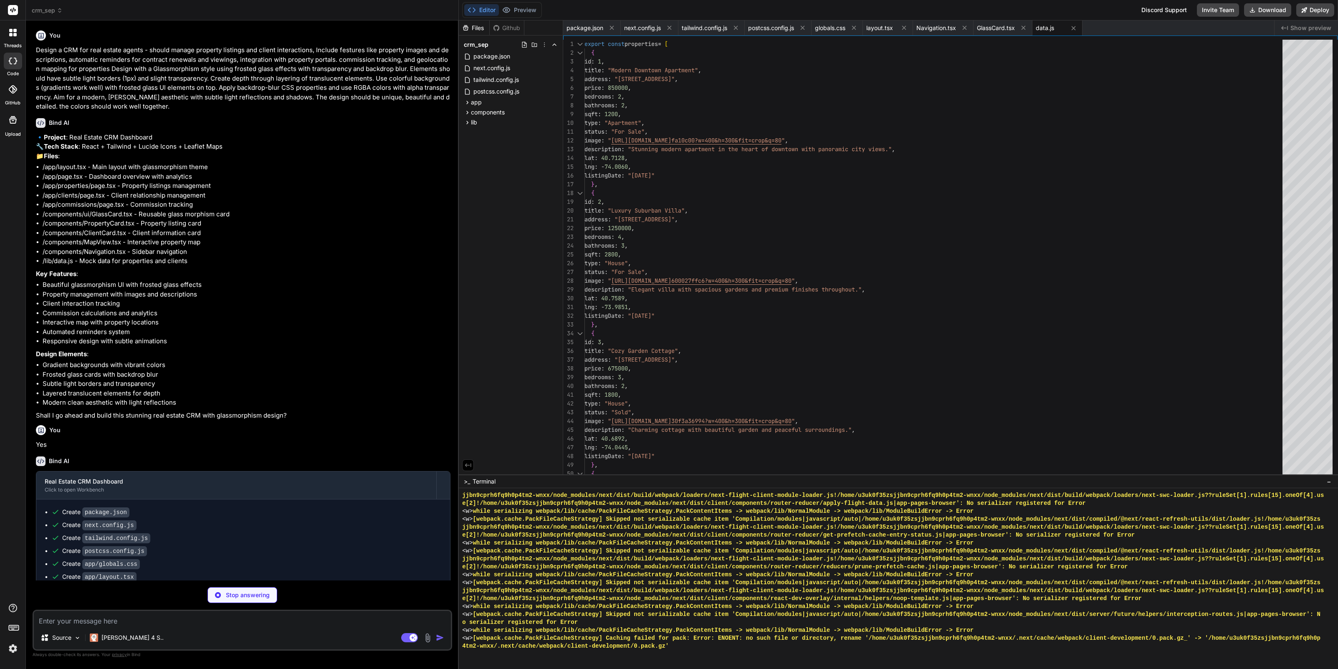
type textarea "x"
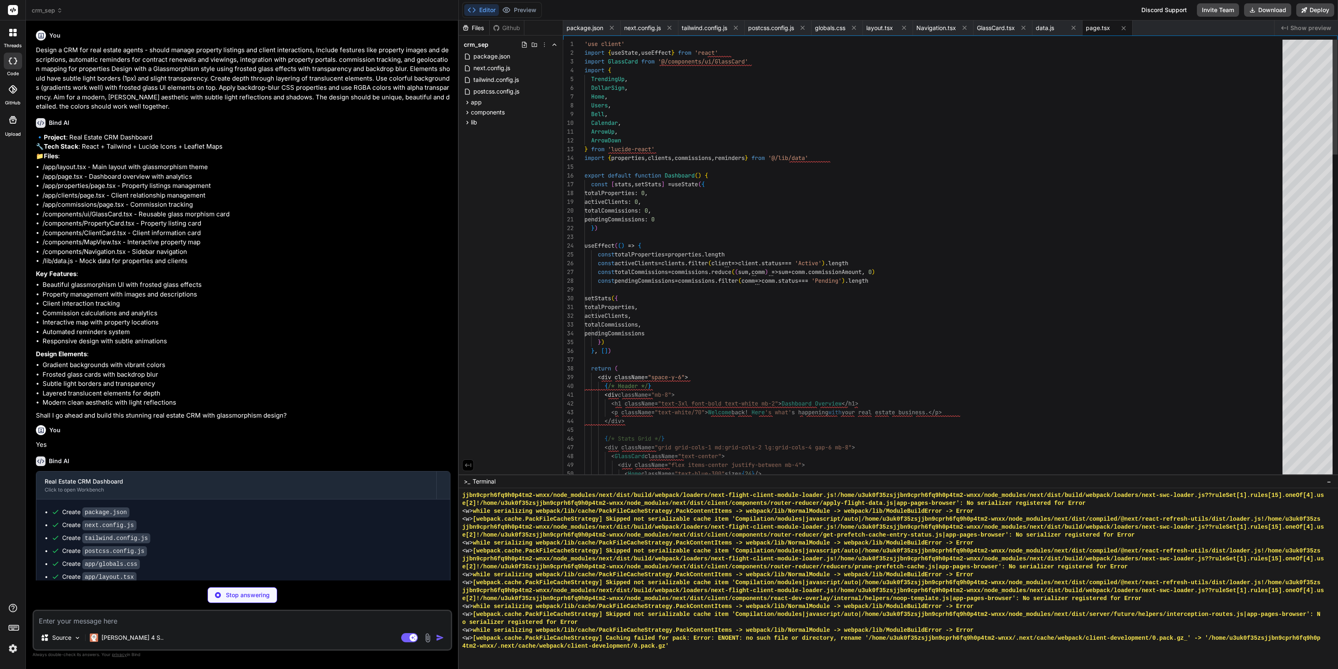
scroll to position [8, 0]
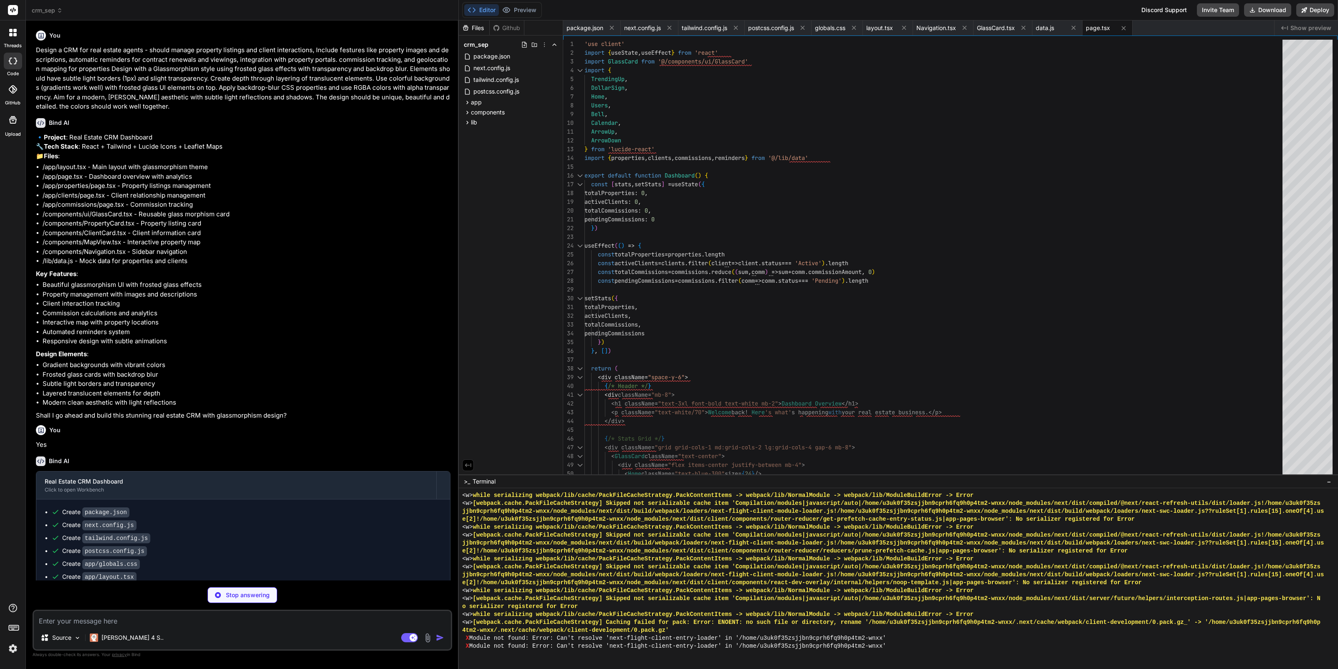
type textarea "x"
type textarea "<span className="text-white/60 text-sm">{property.type}</span> </div> </div> </…"
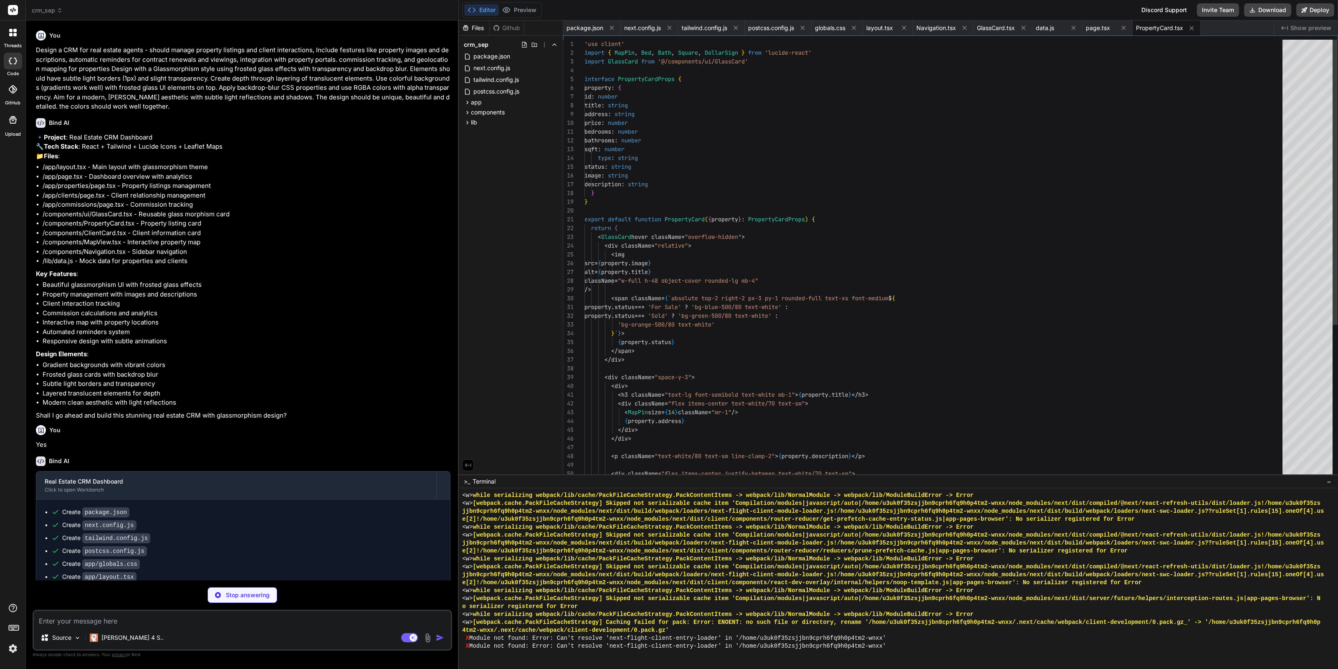
scroll to position [26, 0]
type textarea "x"
type textarea ") }"
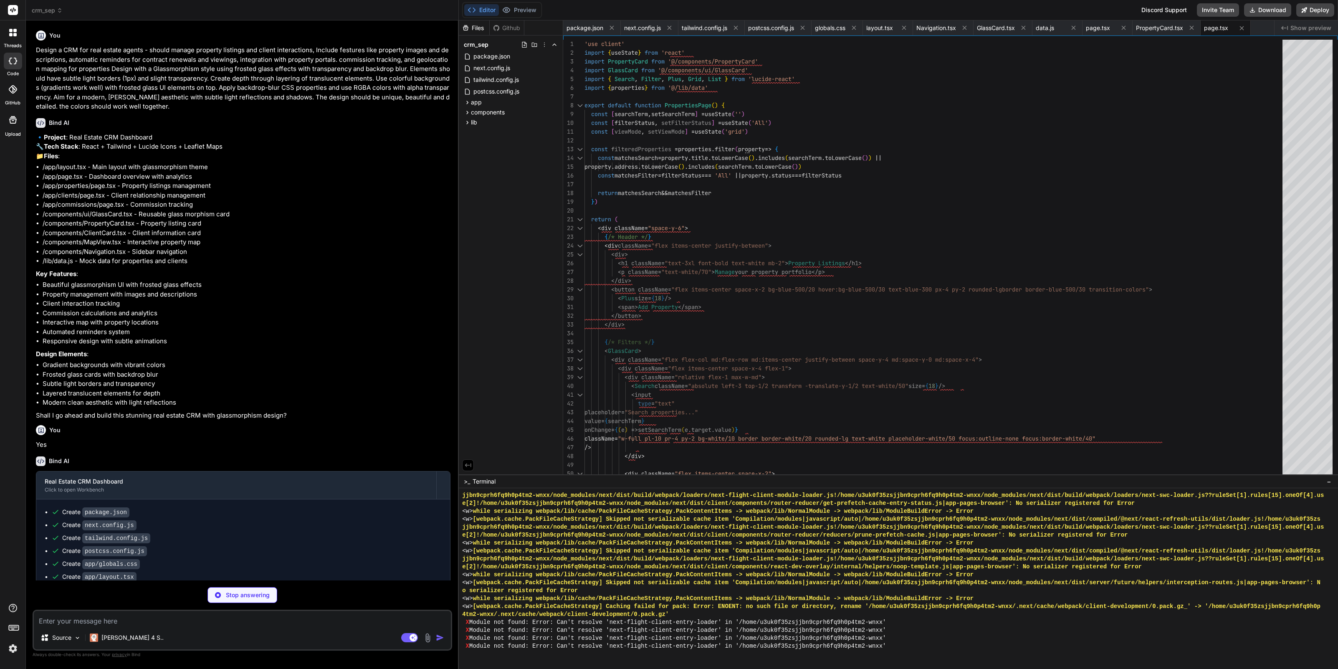
type textarea "x"
type textarea "</div> </div> </div> </GlassCard> ) }"
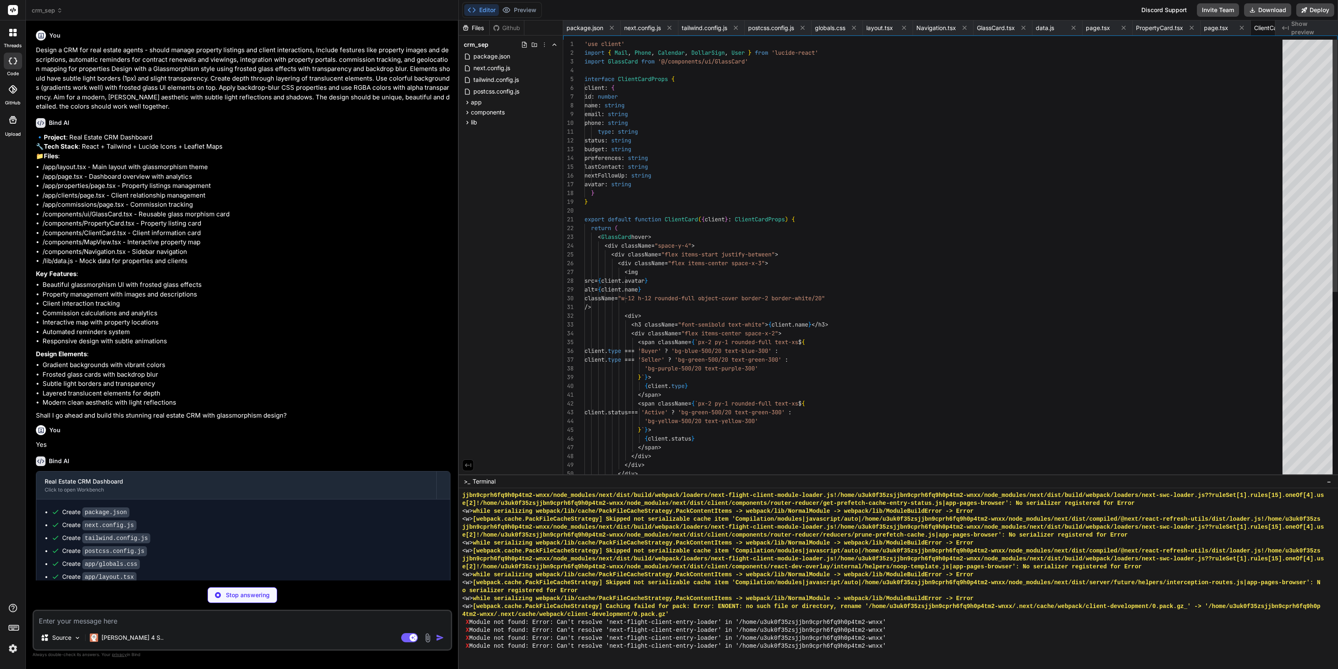
scroll to position [26, 0]
type textarea "x"
type textarea "<p className="text-sm">Try adjusting your search or filter criteria</p> </div> …"
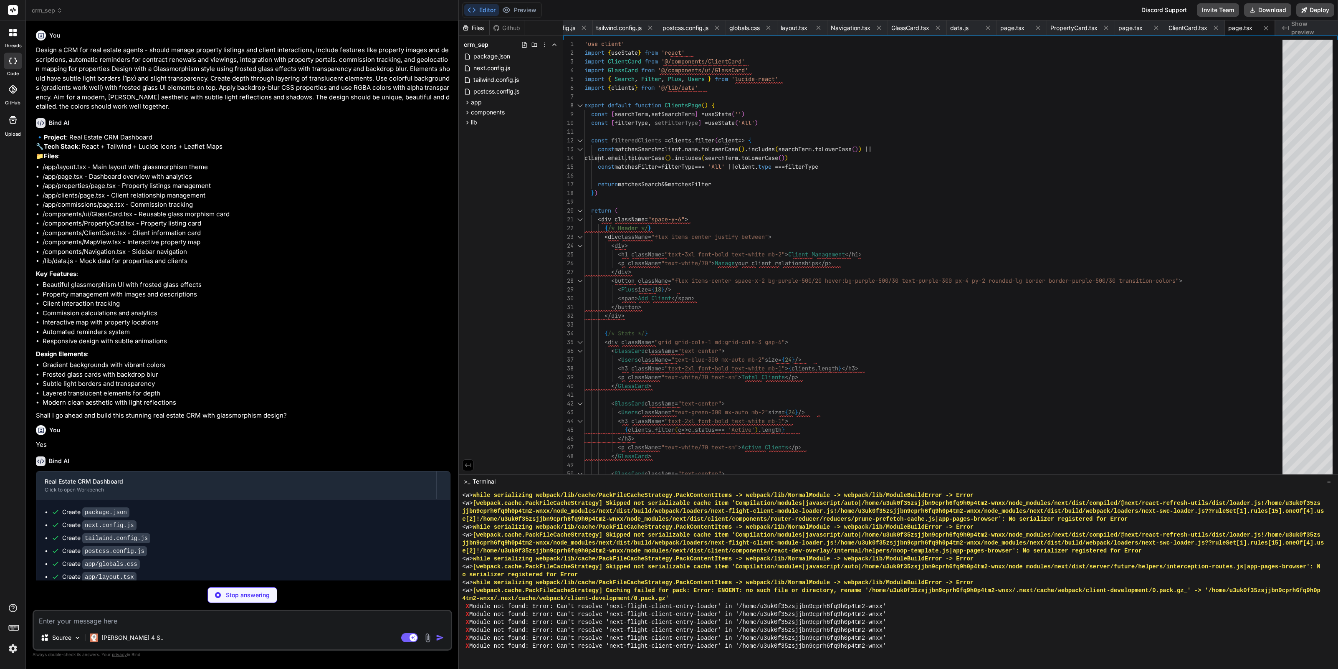
type textarea "x"
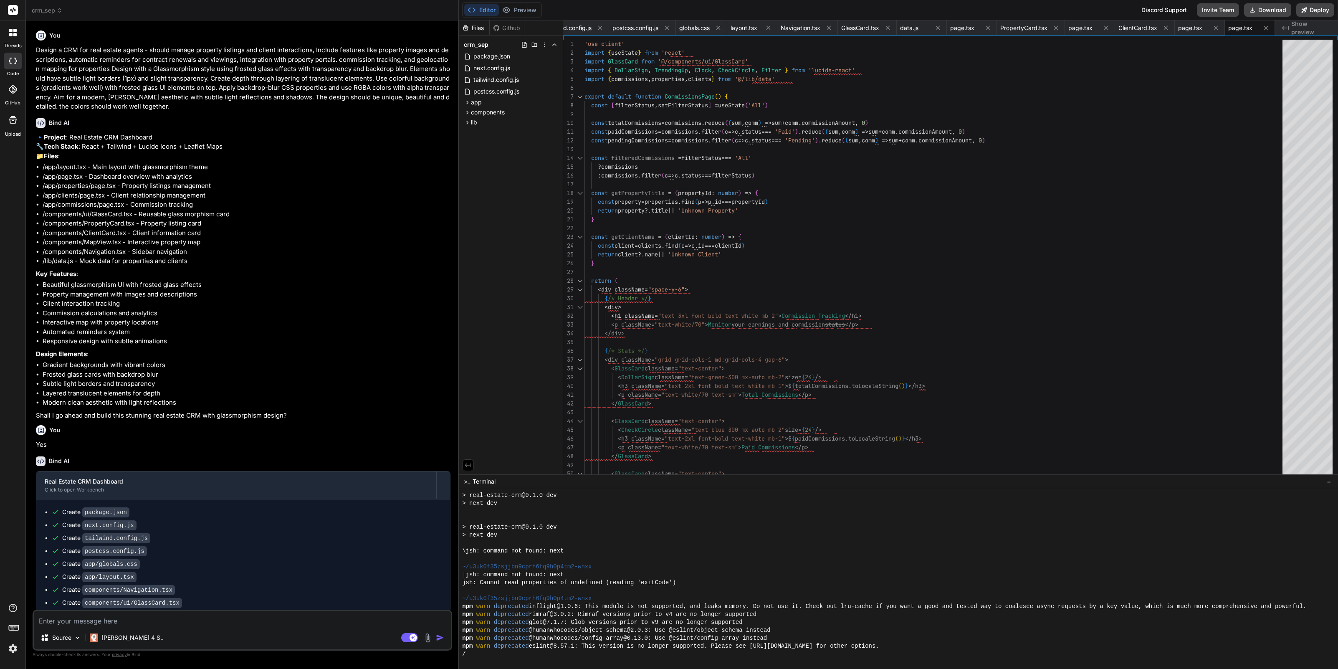
type textarea "x"
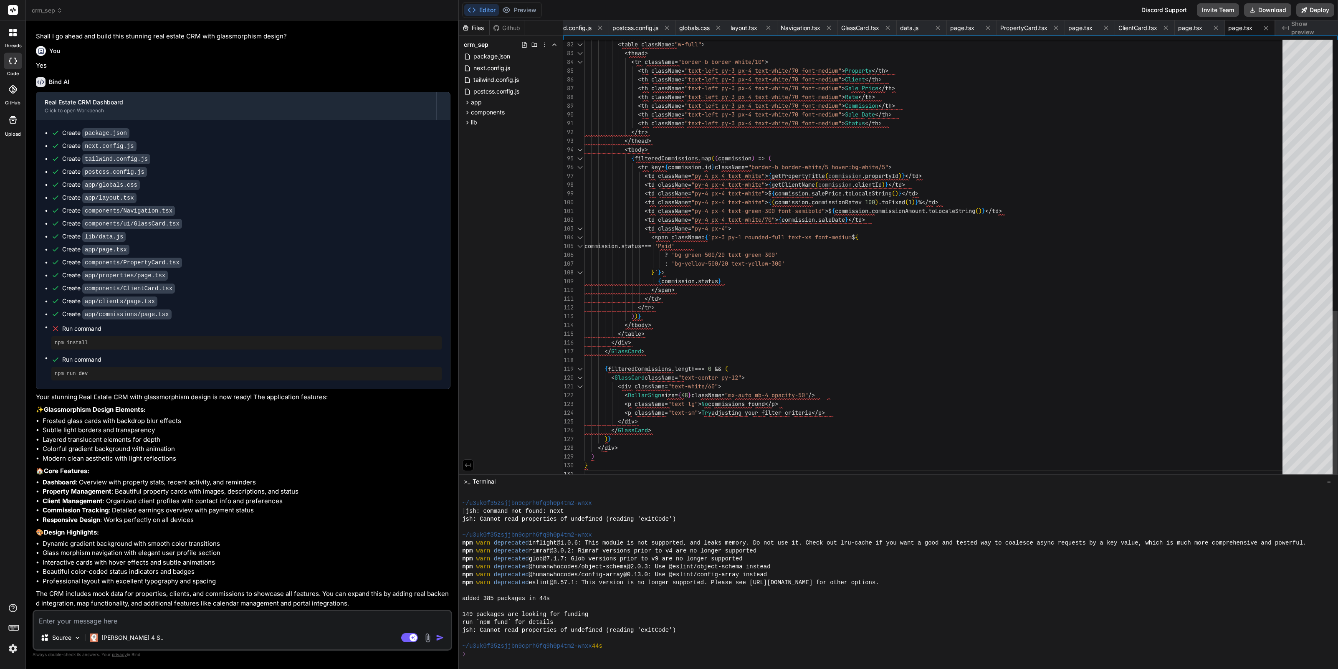
scroll to position [0, 0]
click at [204, 620] on textarea at bounding box center [242, 618] width 417 height 15
type textarea "N"
type textarea "x"
type textarea "No"
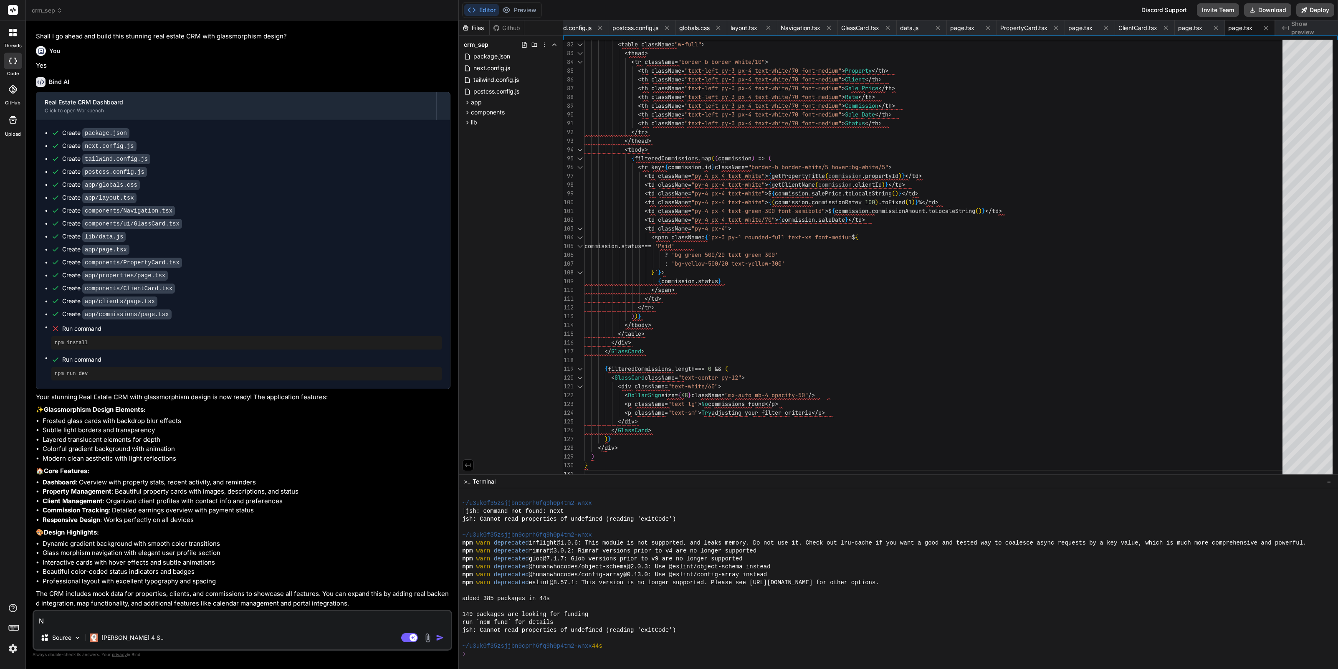
type textarea "x"
type textarea "Not"
type textarea "x"
type textarea "Noth"
type textarea "x"
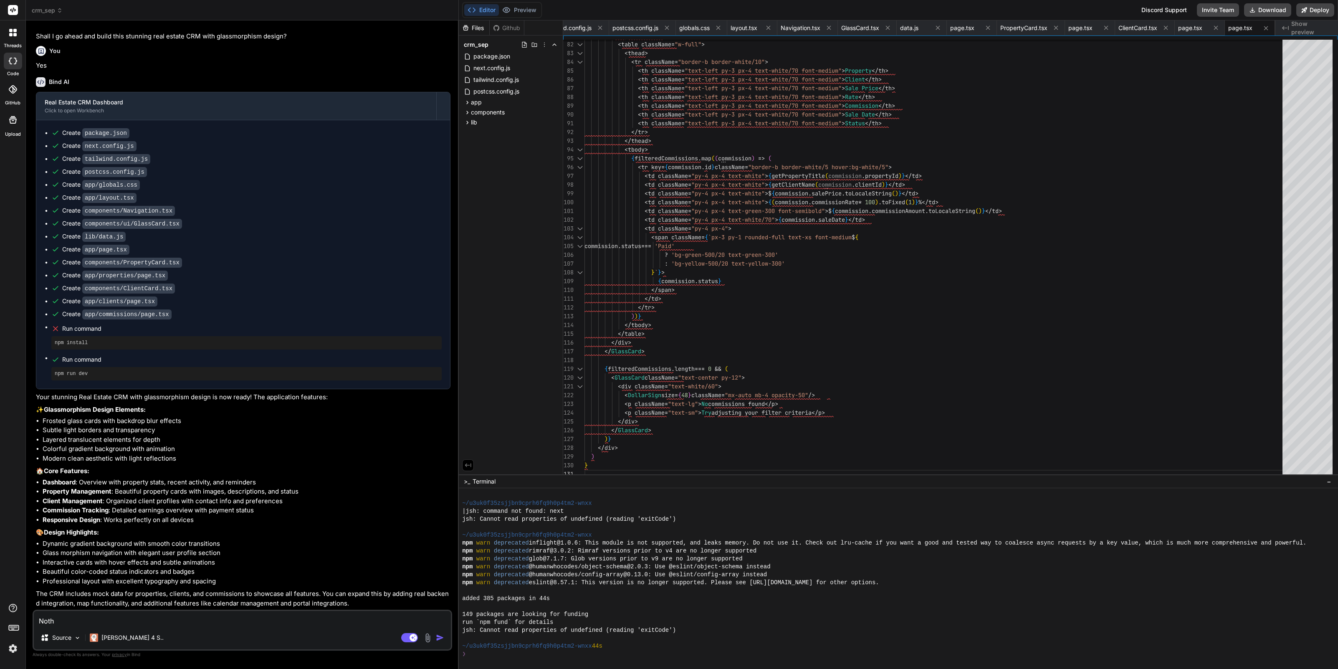
type textarea "Nothi"
type textarea "x"
type textarea "Nothin"
type textarea "x"
type textarea "Nothing"
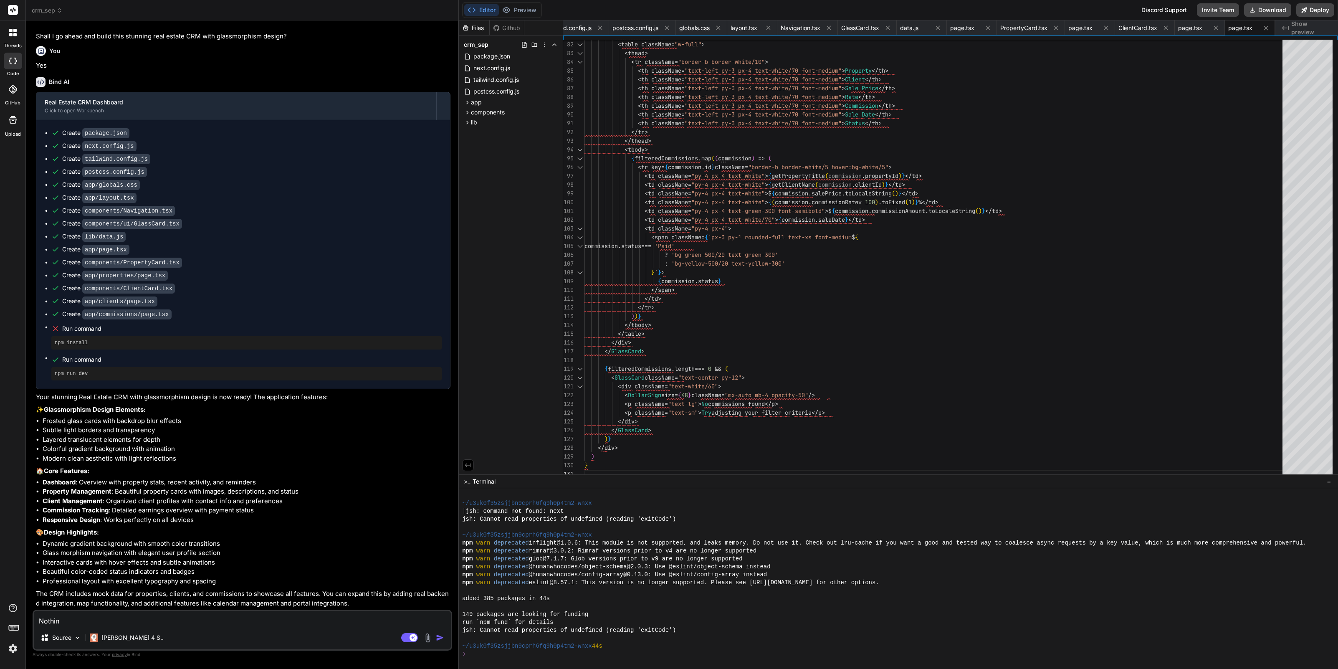
type textarea "x"
type textarea "Nothing"
type textarea "x"
type textarea "Nothing i"
type textarea "x"
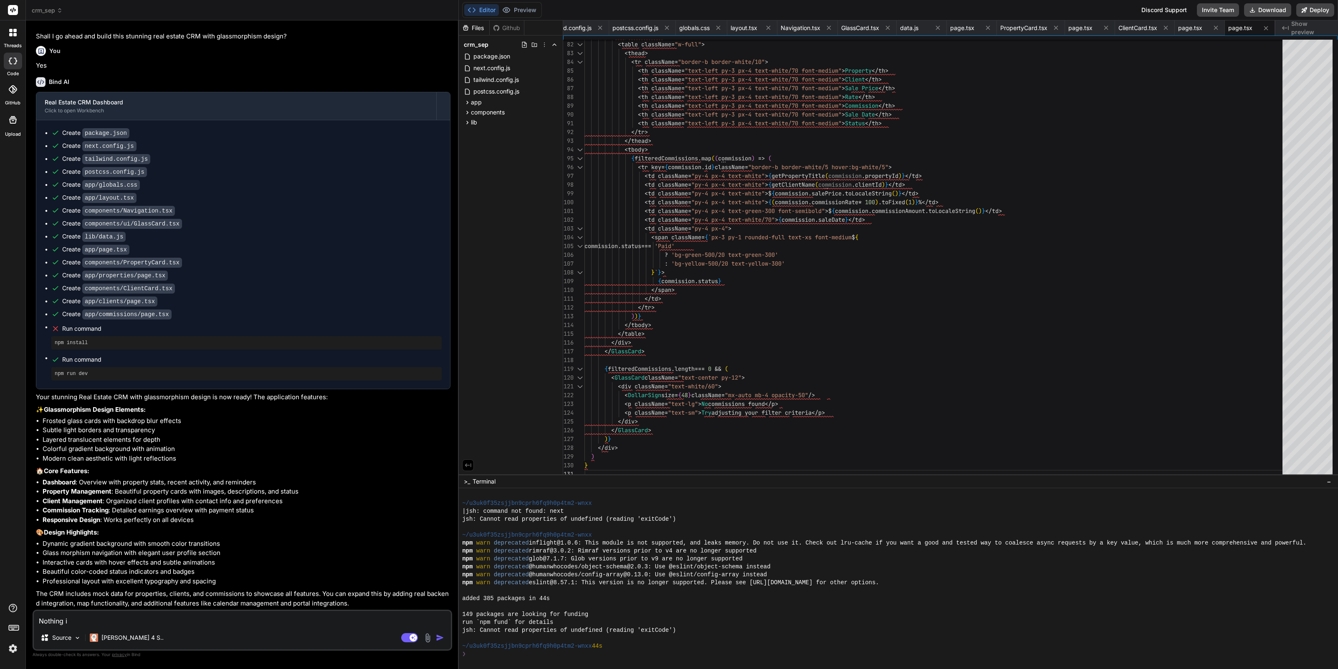
type textarea "Nothing is"
type textarea "x"
type textarea "Nothing is"
type textarea "x"
type textarea "Nothing is w"
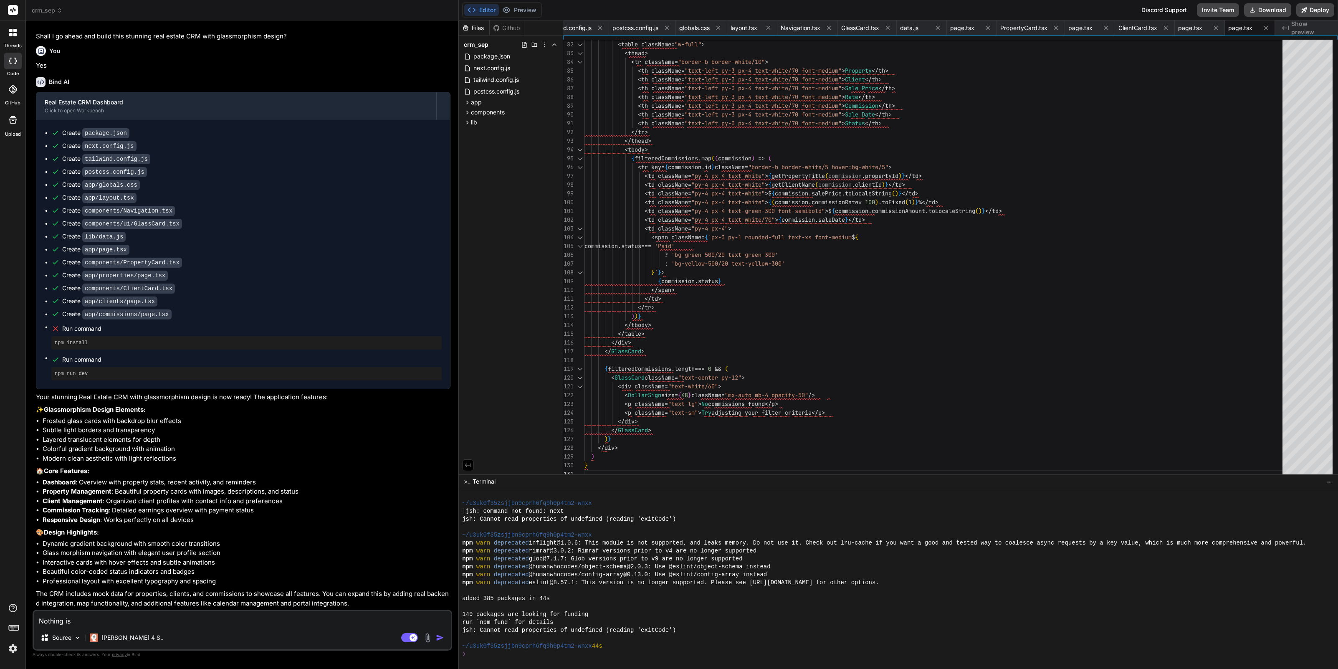
type textarea "x"
type textarea "Nothing is wo"
type textarea "x"
type textarea "Nothing is wor"
type textarea "x"
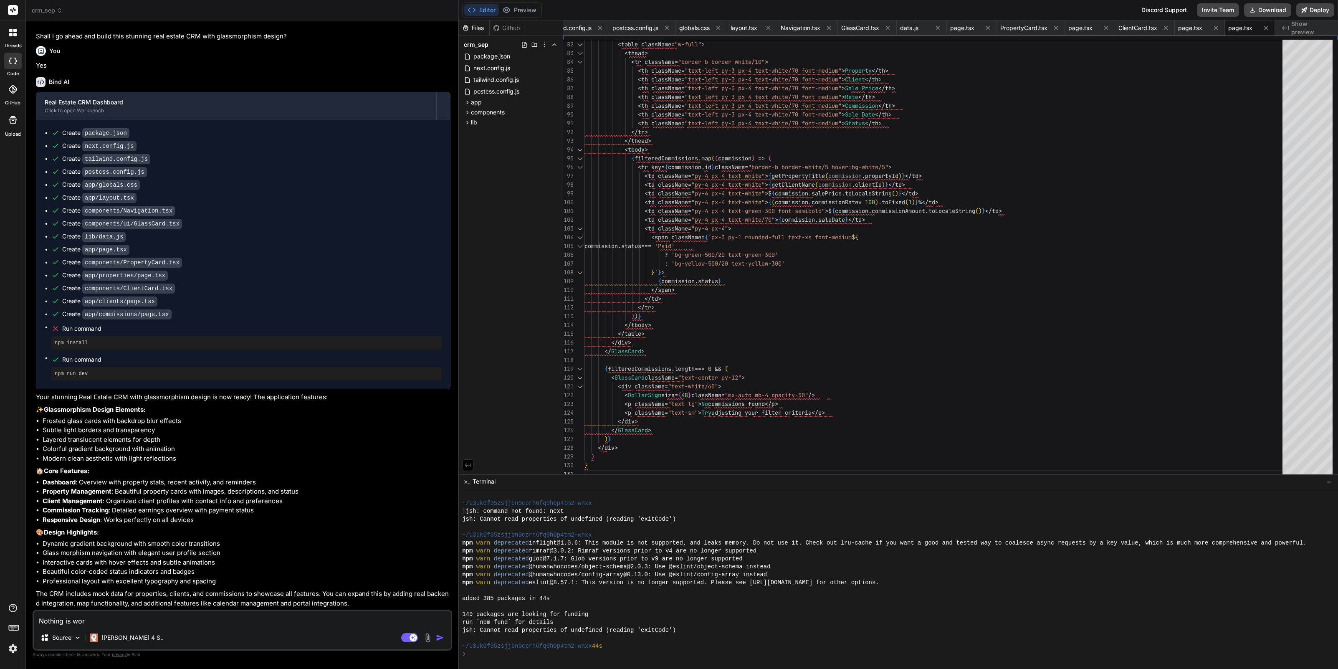
type textarea "Nothing is work"
type textarea "x"
type textarea "Nothing is worki"
type textarea "x"
type textarea "Nothing is workin"
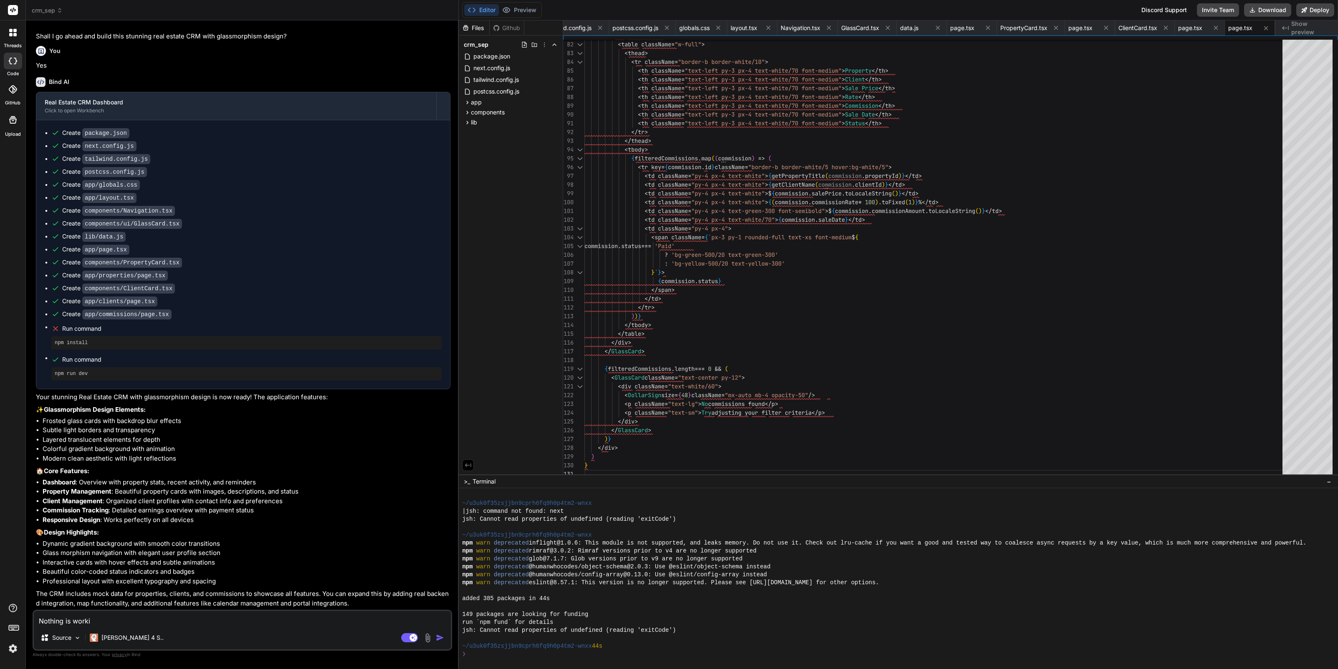
type textarea "x"
type textarea "Nothing is working"
type textarea "x"
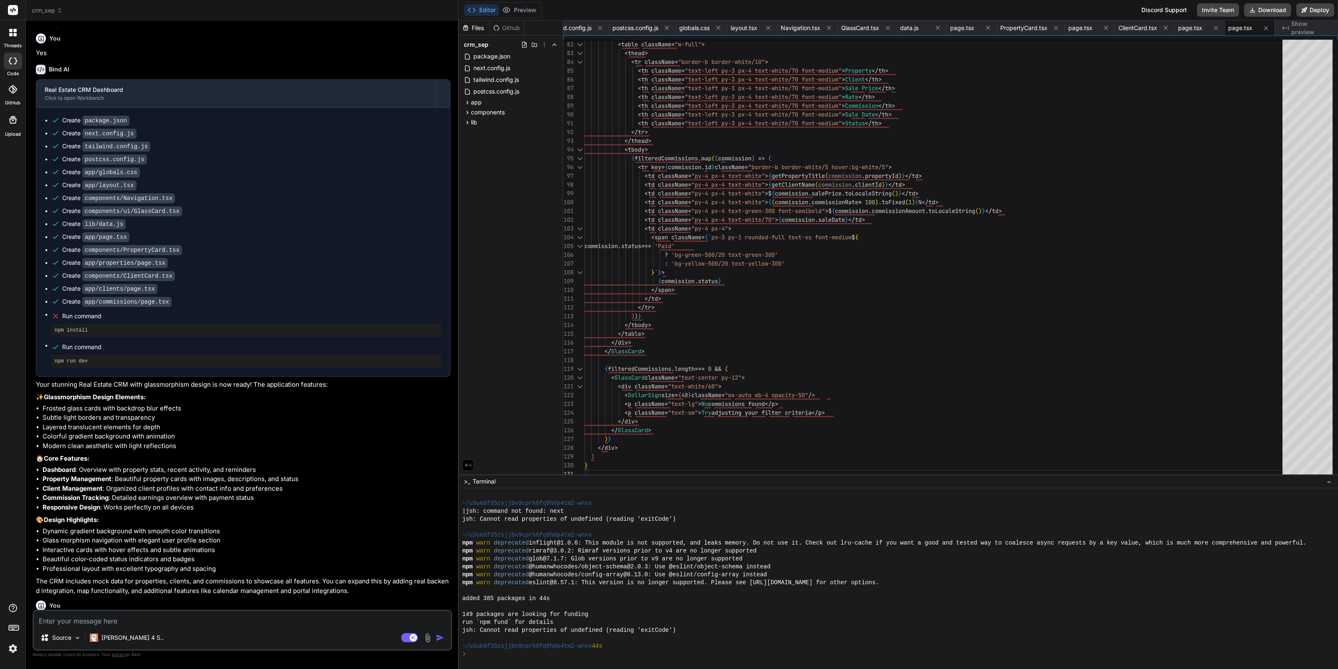
scroll to position [479, 0]
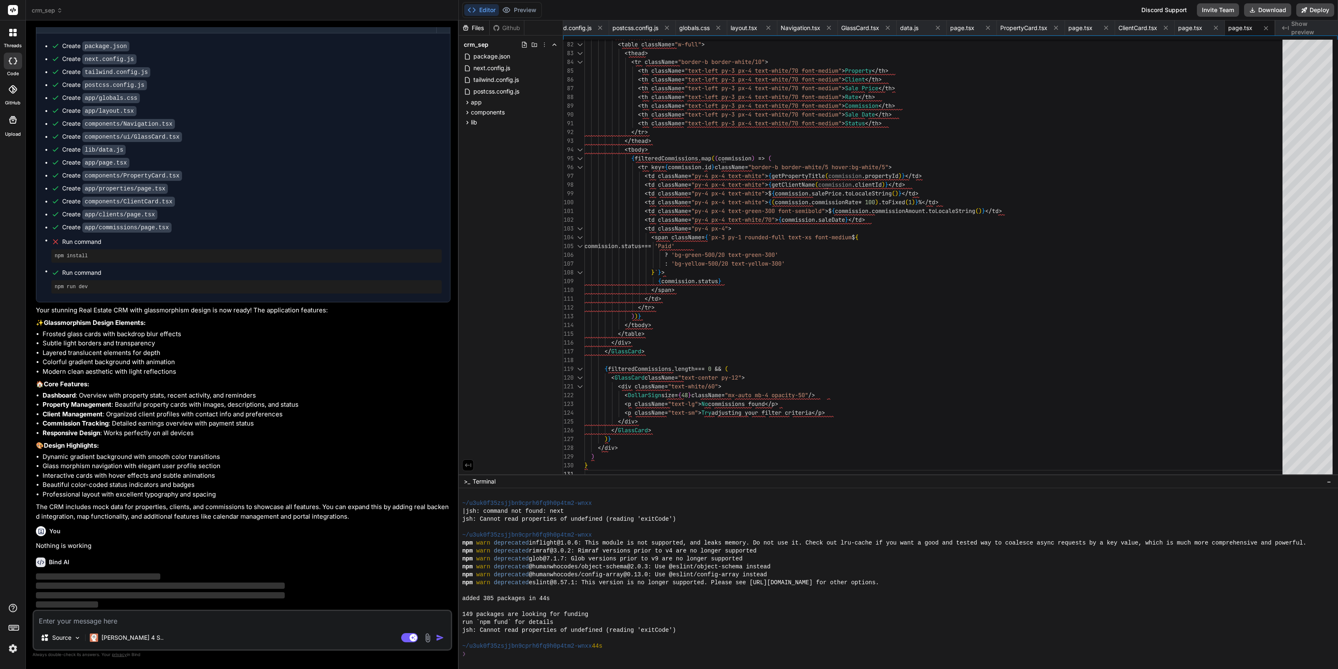
type textarea "x"
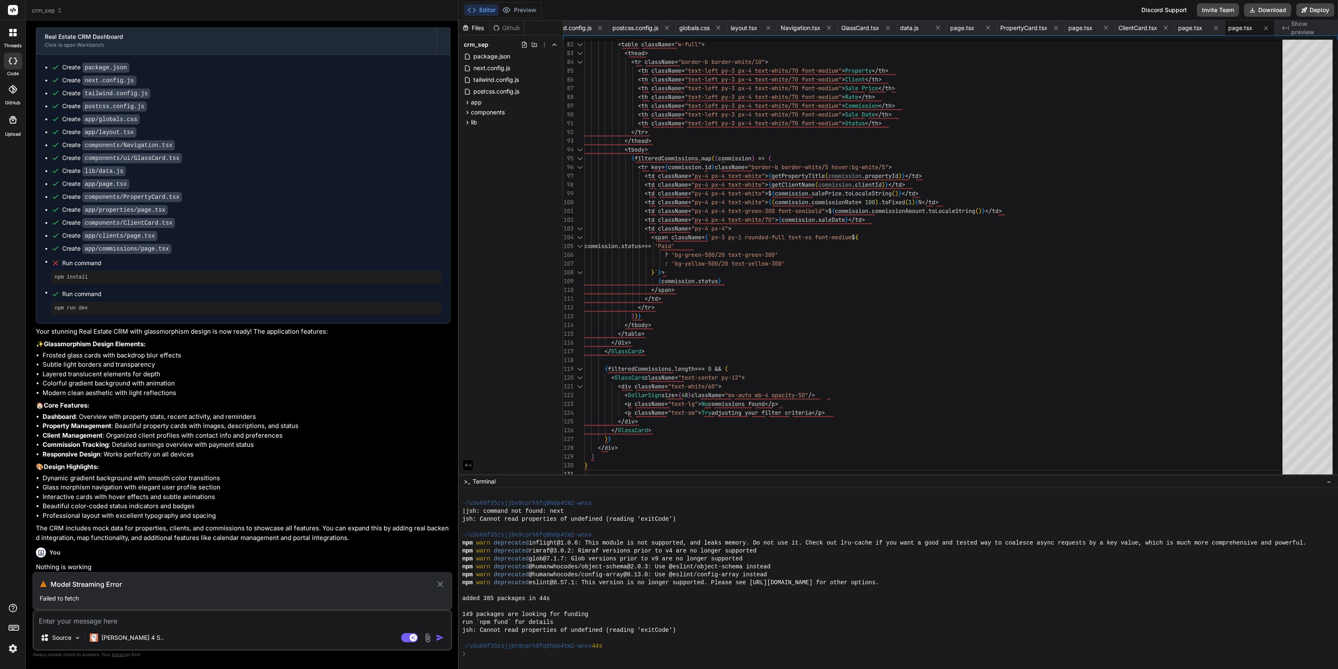
scroll to position [457, 0]
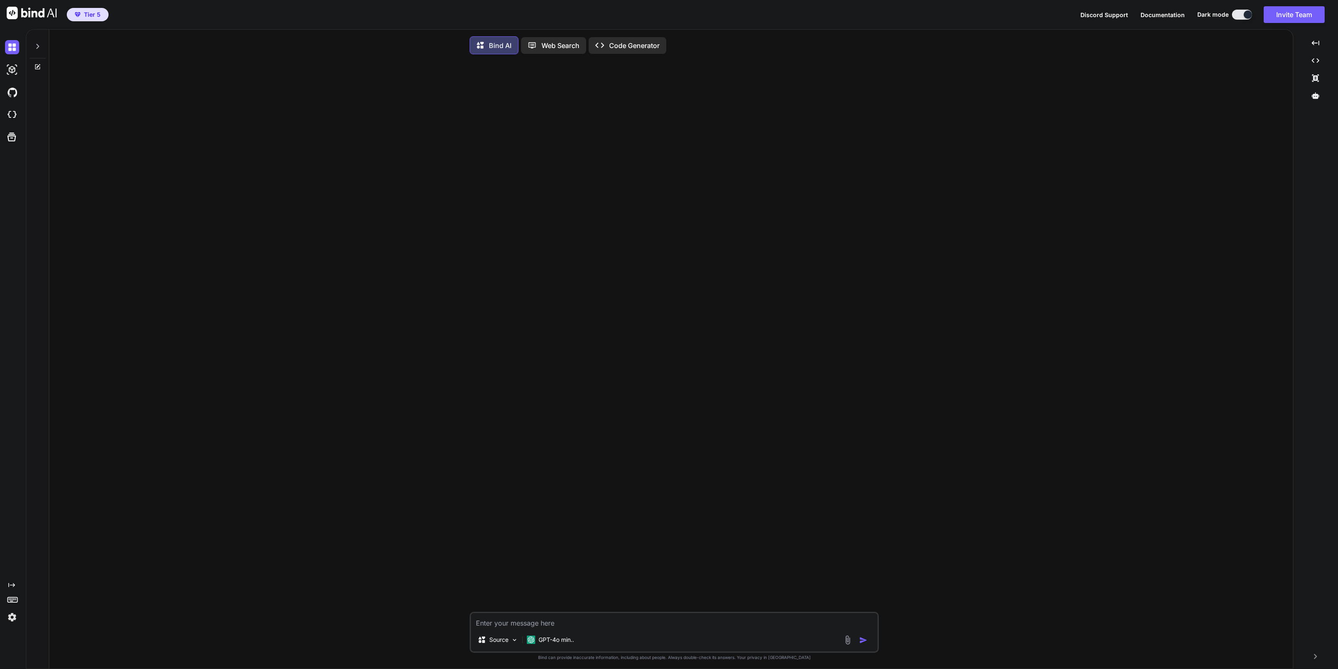
type textarea "x"
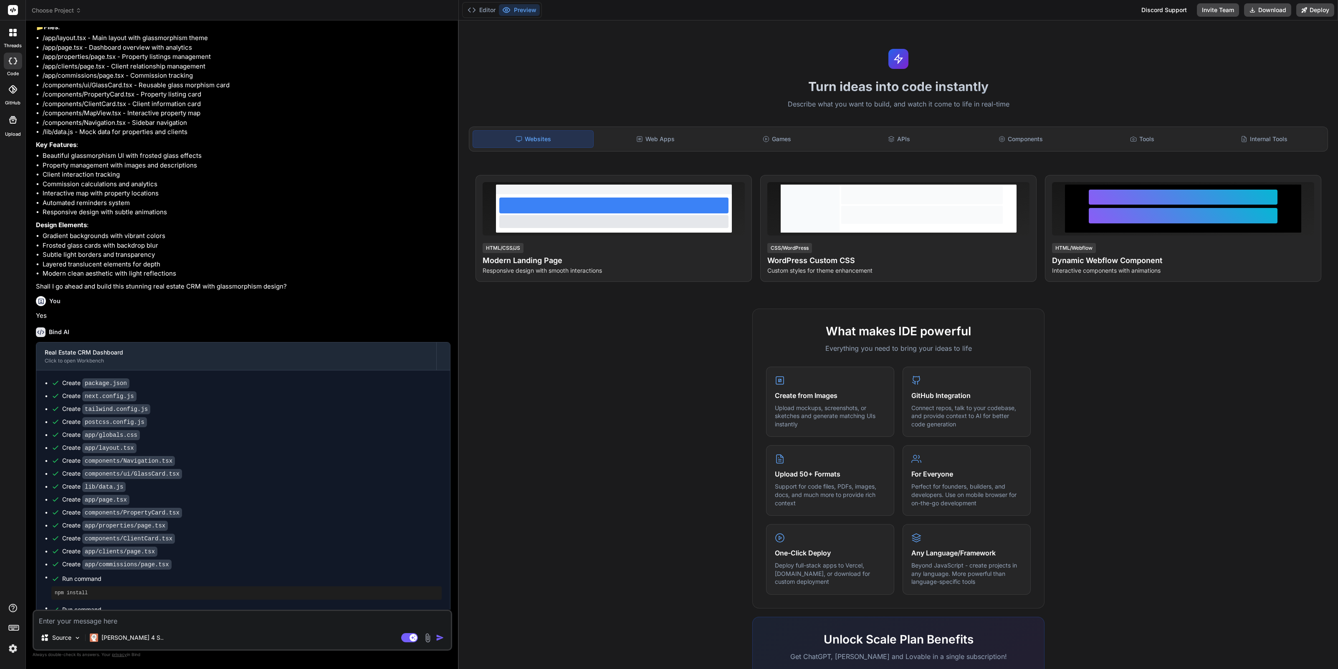
scroll to position [392, 0]
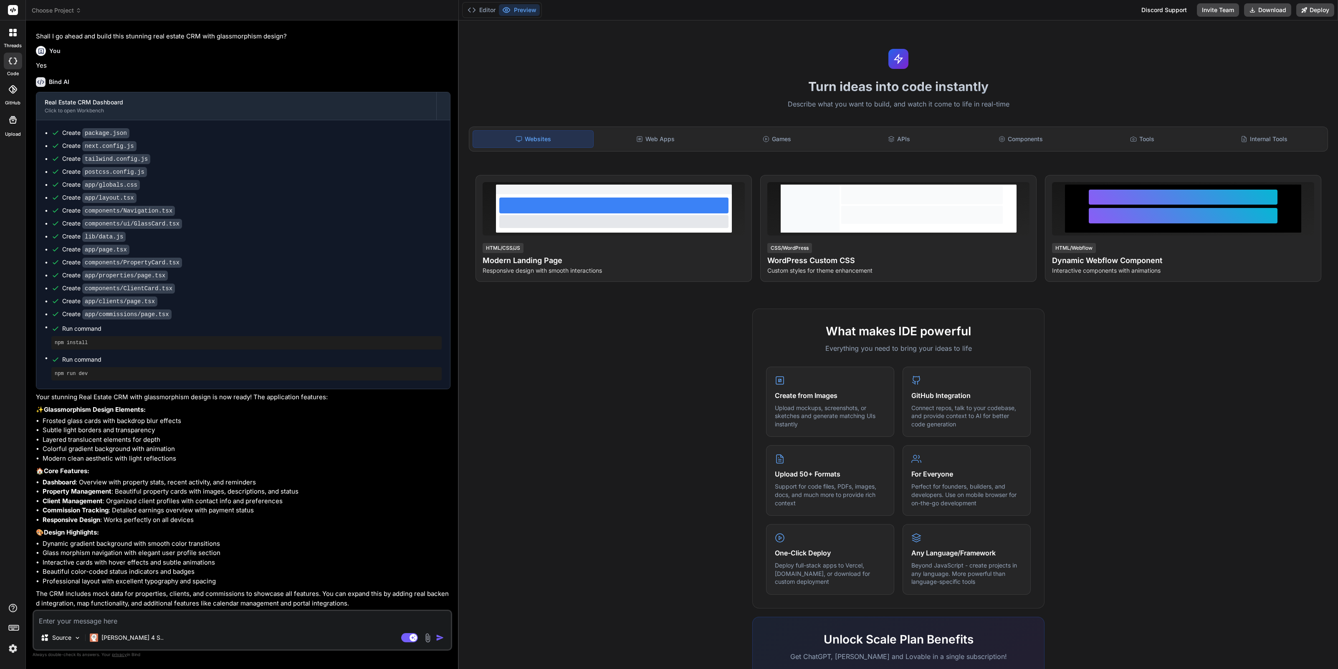
click at [56, 9] on span "Choose Project" at bounding box center [57, 10] width 50 height 8
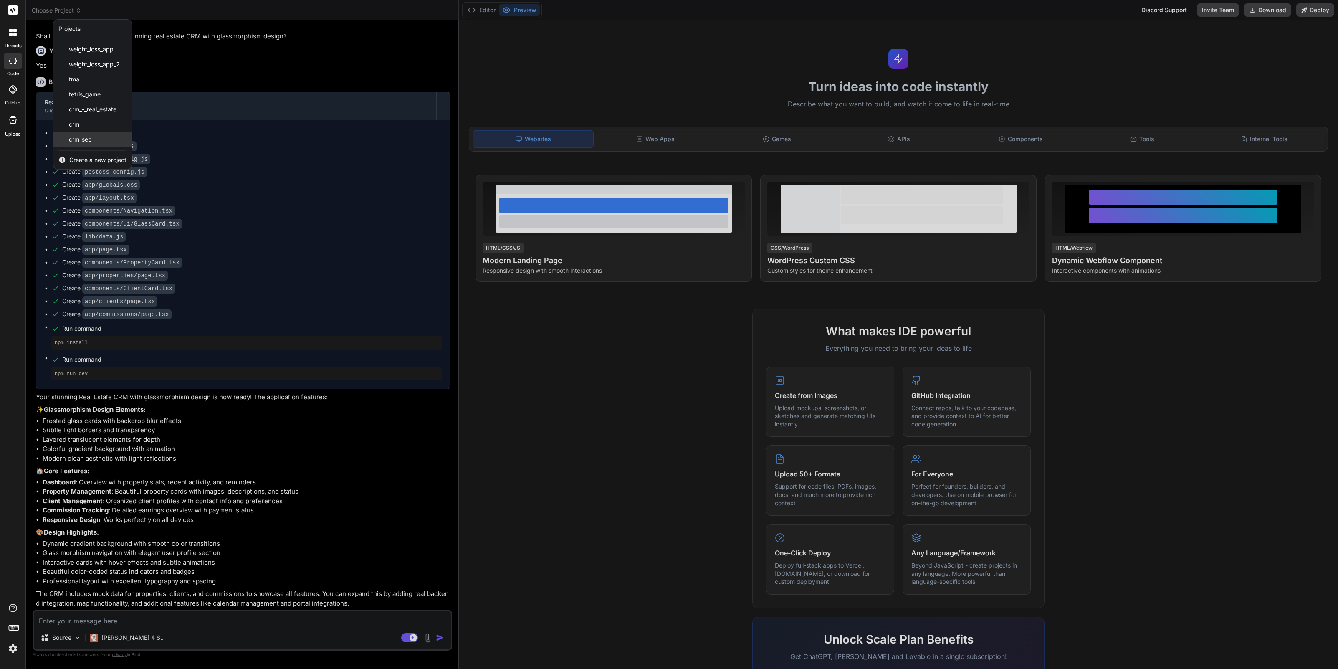
click at [99, 141] on div "crm_sep" at bounding box center [92, 139] width 78 height 15
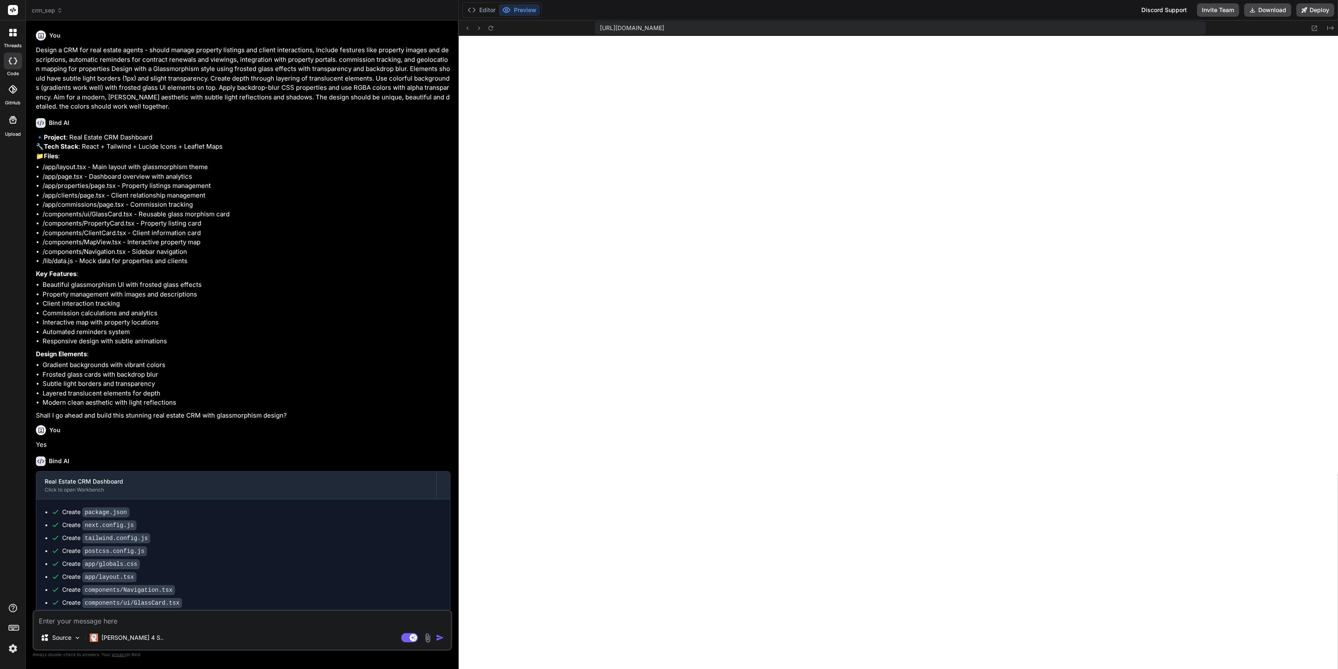
scroll to position [635, 0]
click at [53, 10] on span "crm_sep" at bounding box center [47, 10] width 31 height 8
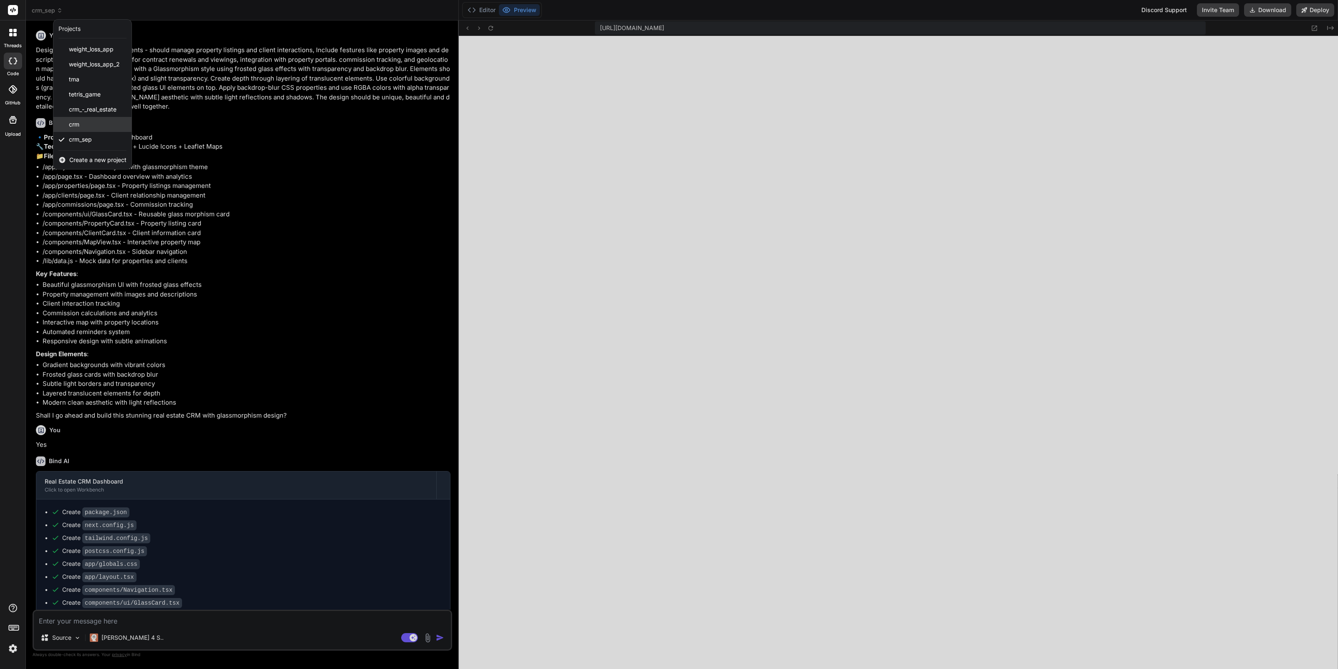
click at [89, 126] on div "crm" at bounding box center [92, 124] width 78 height 15
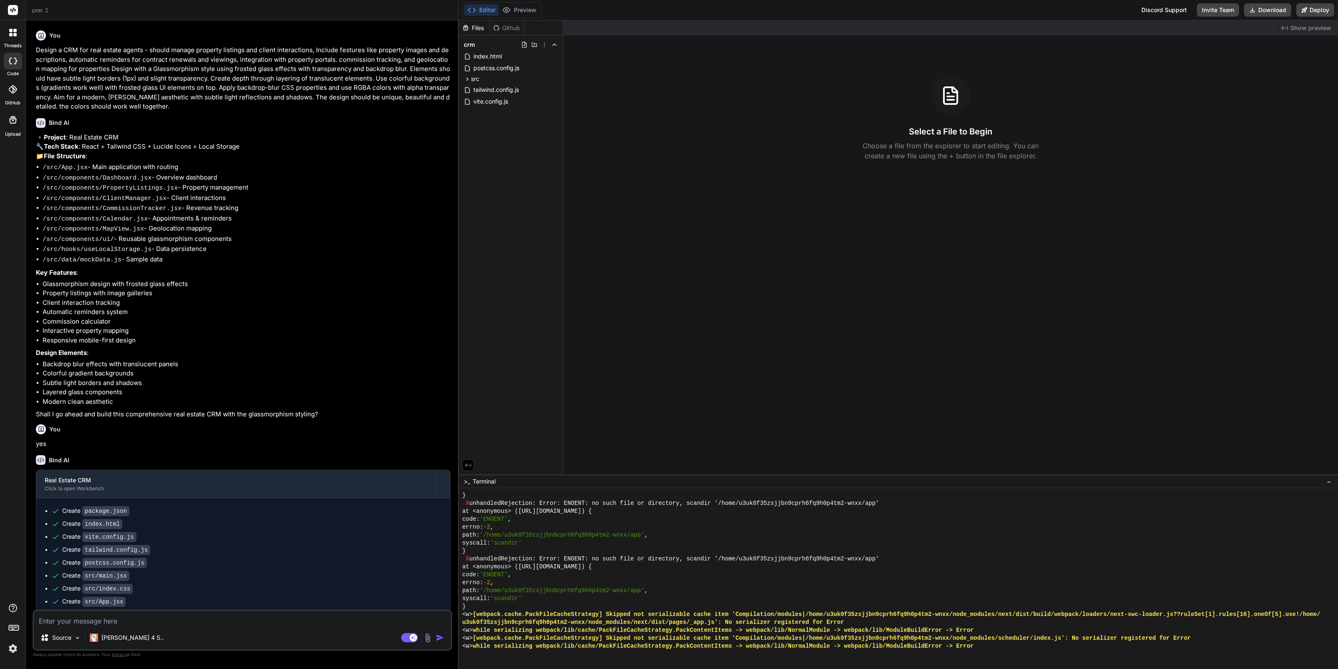
scroll to position [3610, 0]
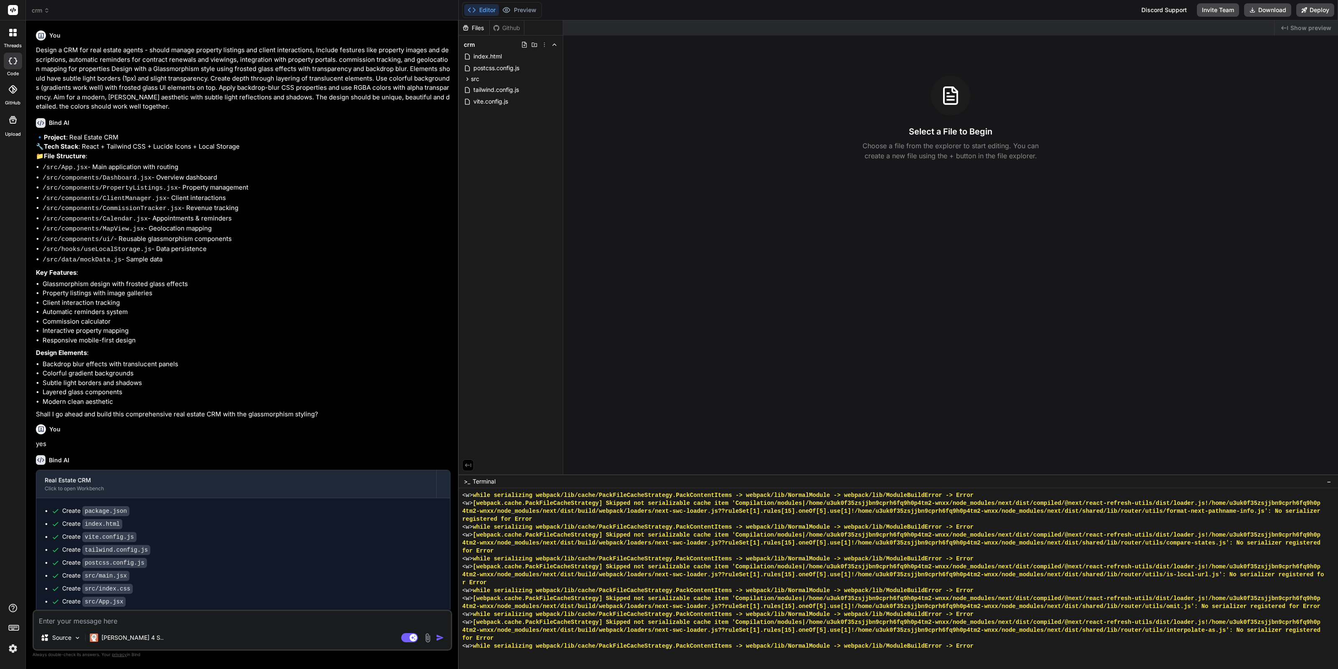
click at [38, 10] on span "crm" at bounding box center [41, 10] width 18 height 8
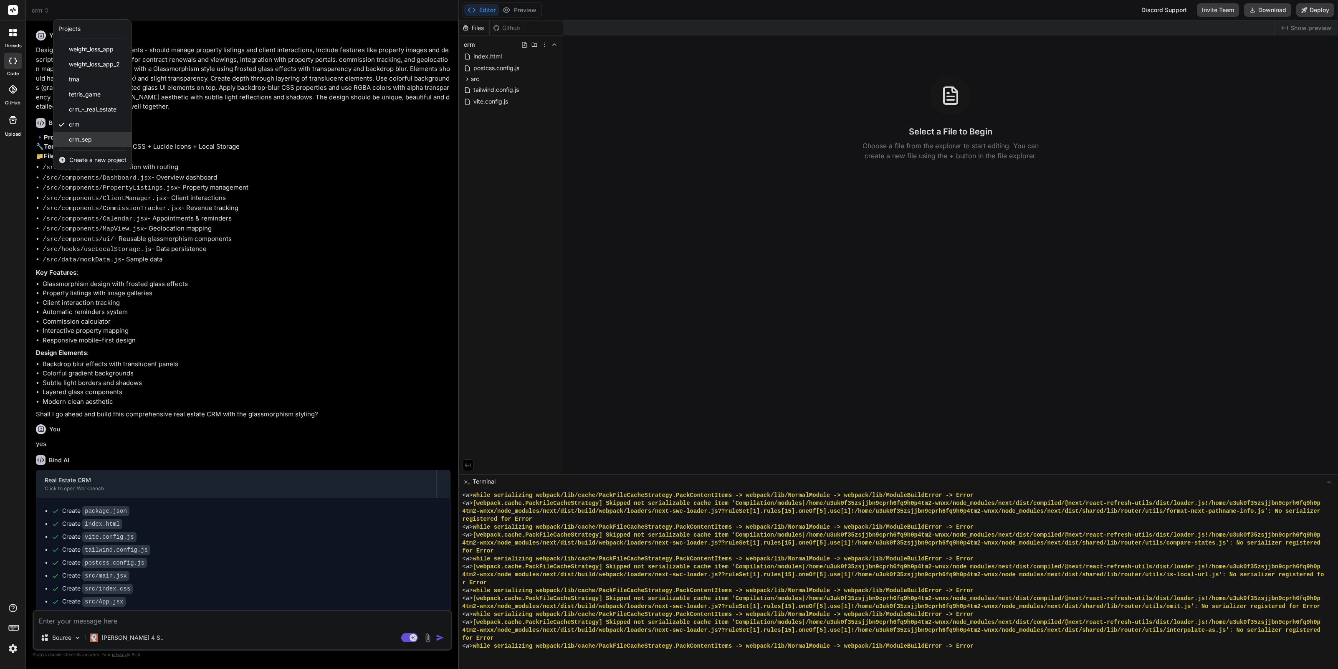
click at [90, 138] on span "crm_sep" at bounding box center [80, 139] width 23 height 8
type textarea "x"
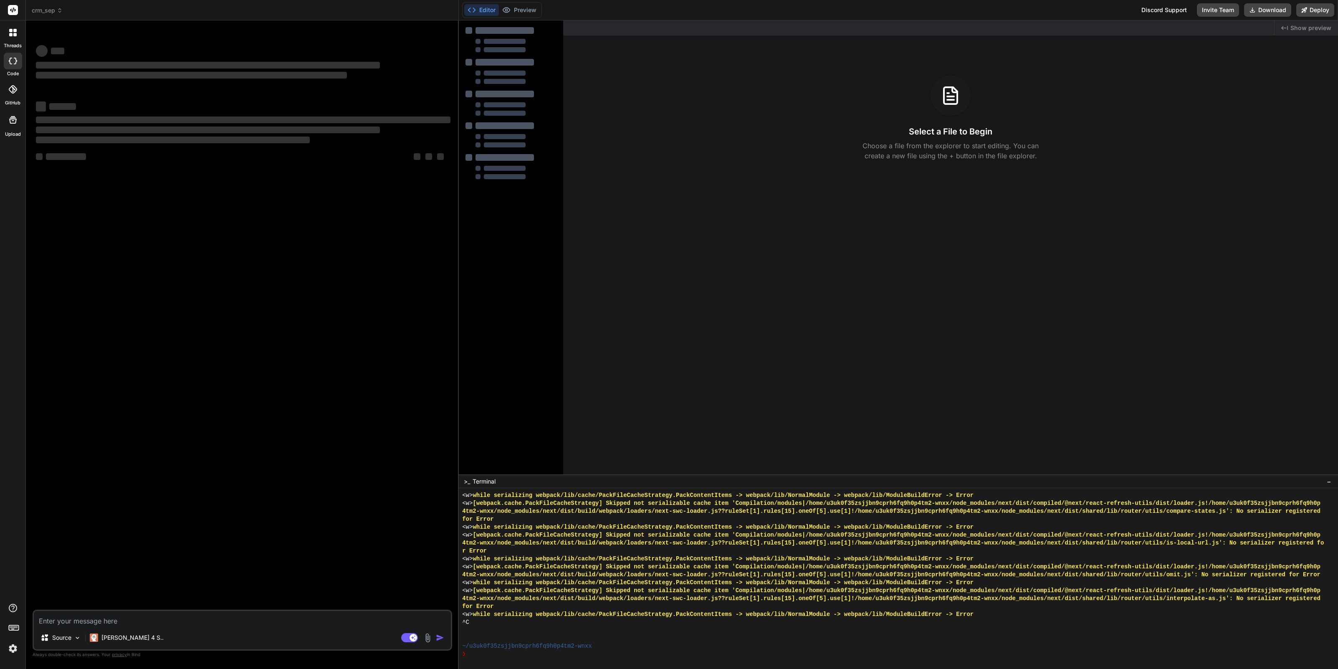
scroll to position [3641, 0]
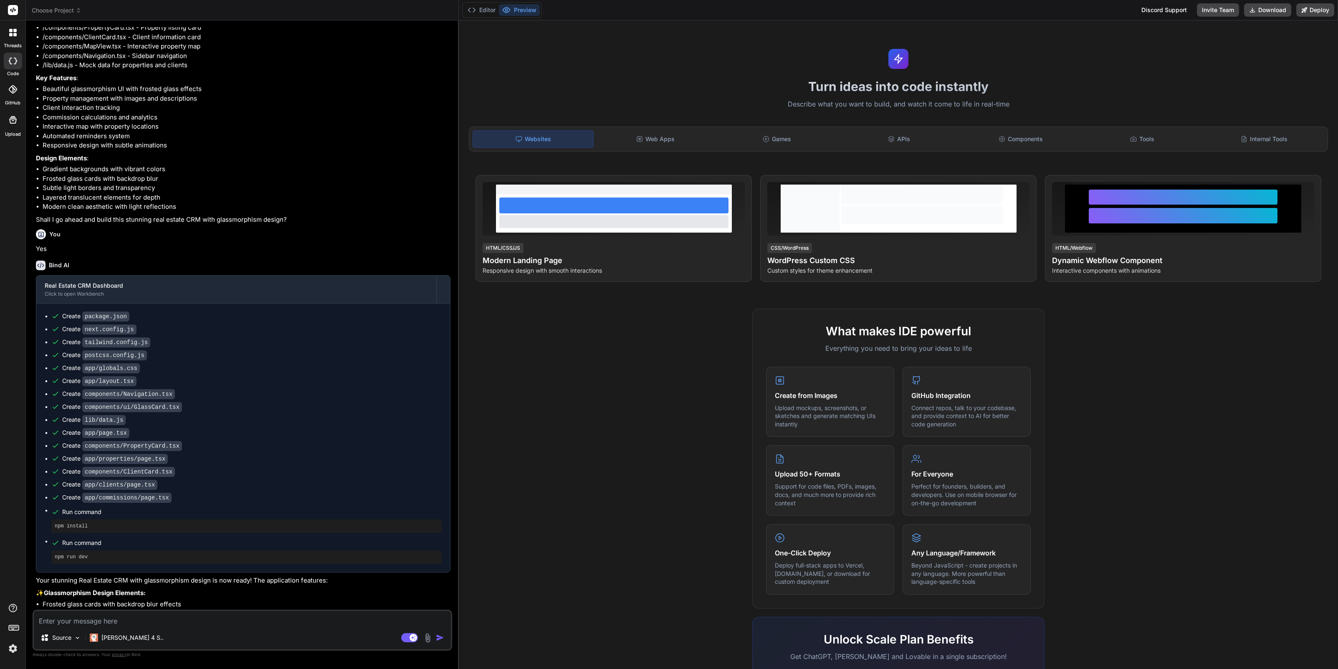
scroll to position [392, 0]
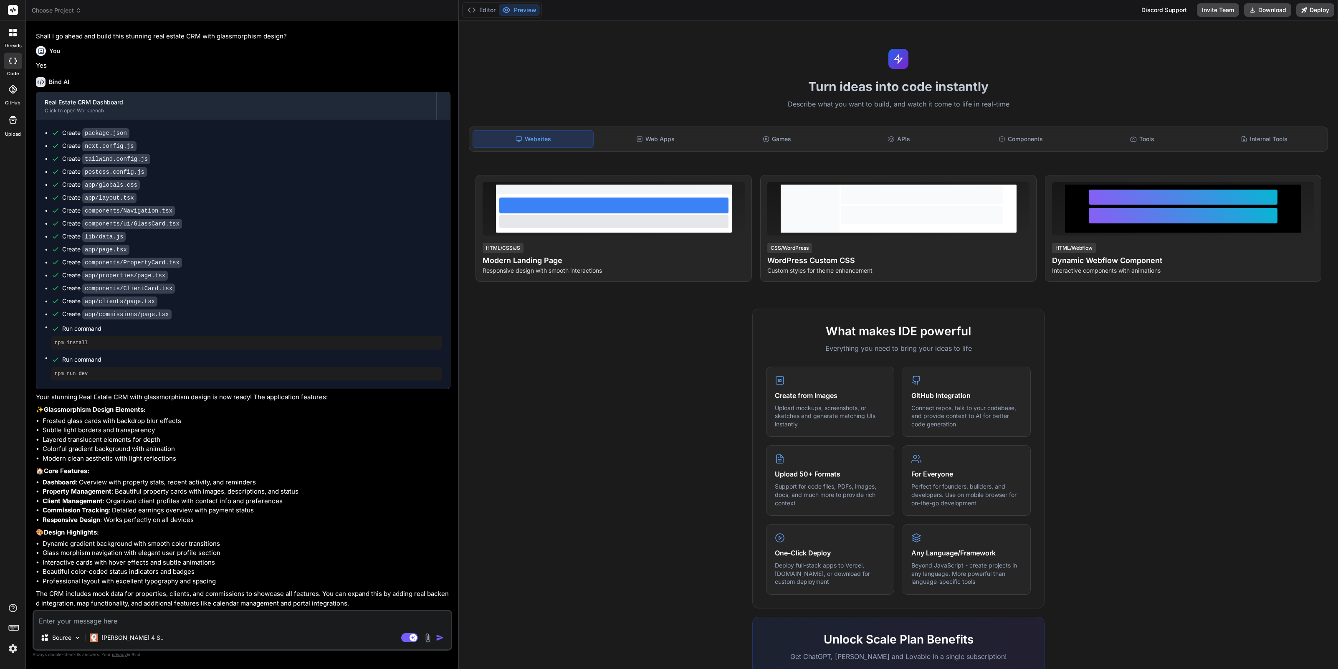
click at [59, 10] on span "Choose Project" at bounding box center [57, 10] width 50 height 8
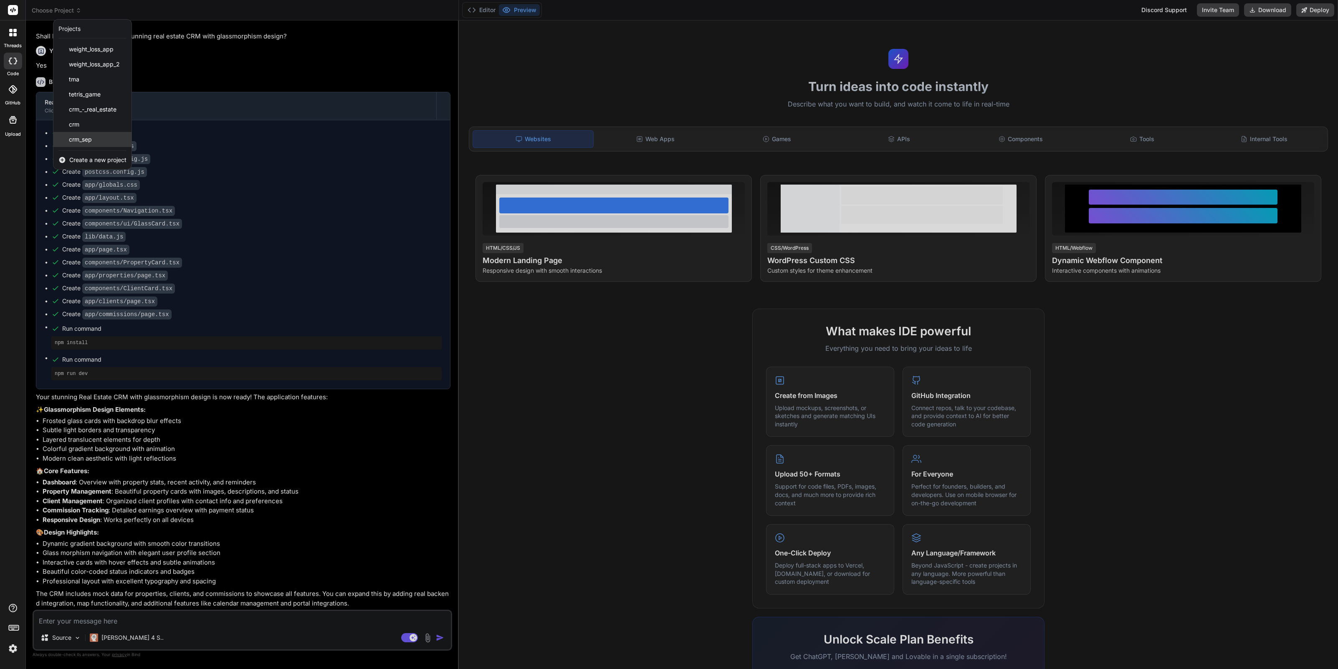
click at [90, 142] on span "crm_sep" at bounding box center [80, 139] width 23 height 8
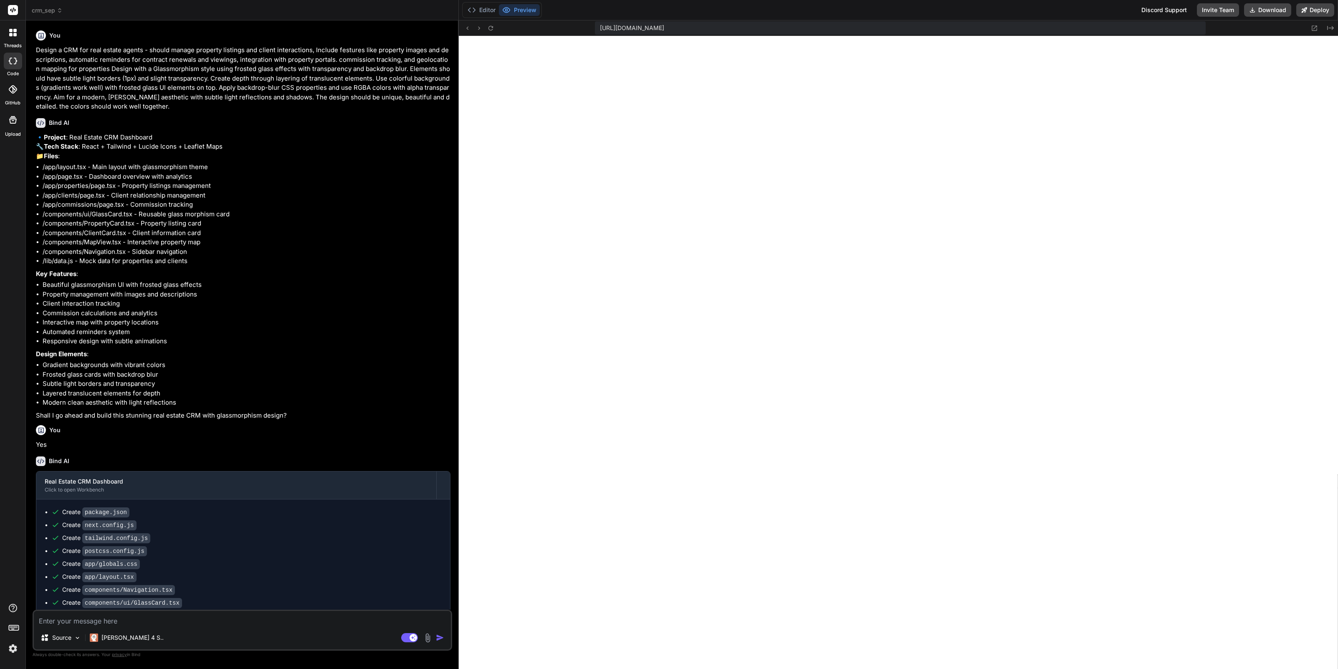
scroll to position [198, 0]
type textarea "x"
